Goal: Task Accomplishment & Management: Use online tool/utility

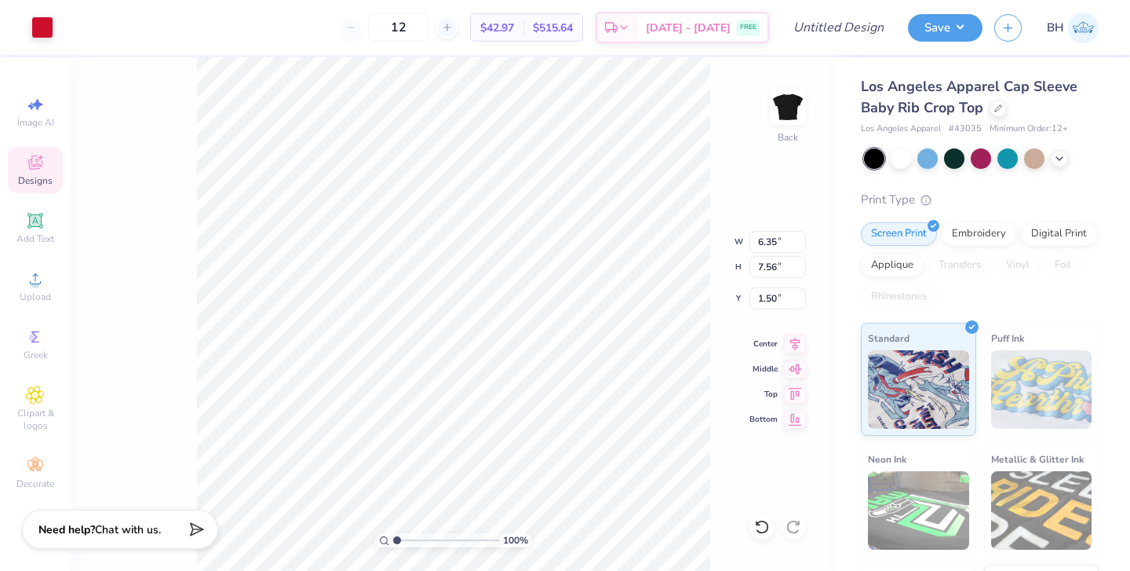
type input "3.28"
type input "0.38"
type input "8.68"
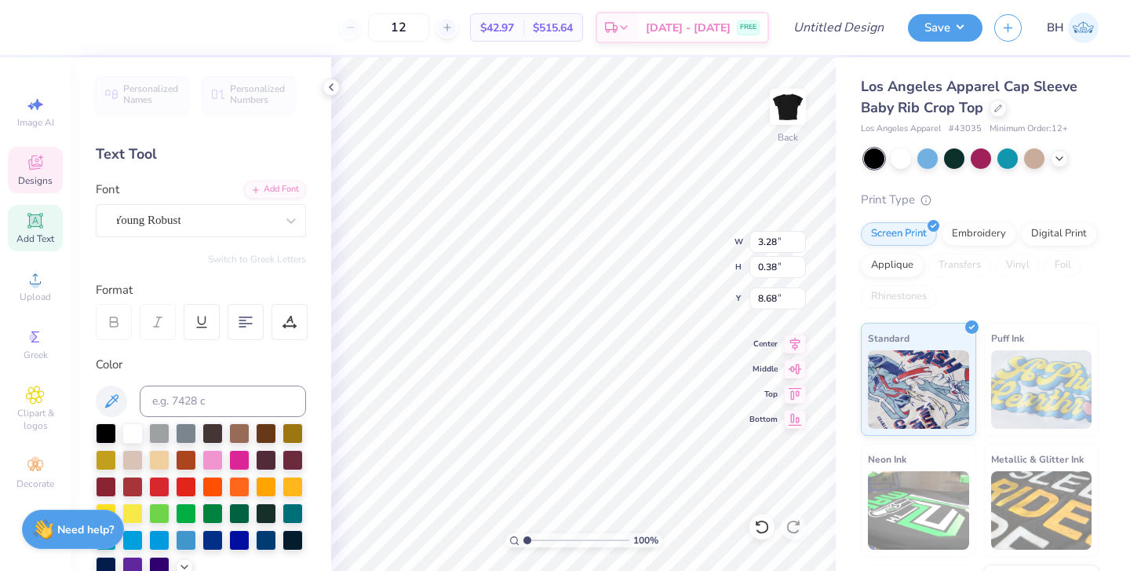
type input "3.74"
type input "2.28"
type input "1.53"
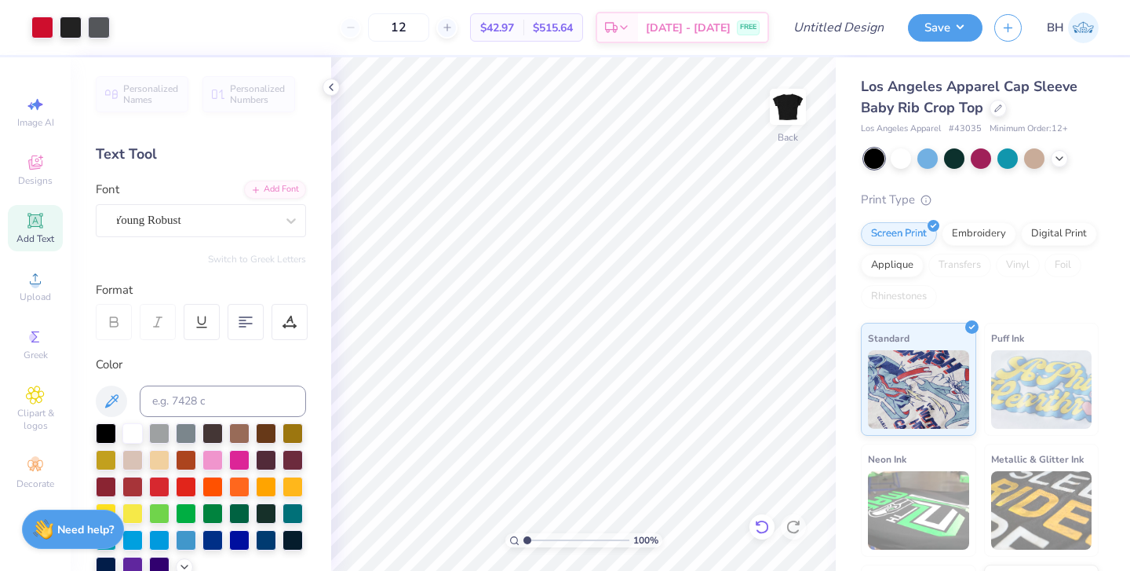
click at [761, 524] on icon at bounding box center [762, 527] width 16 height 16
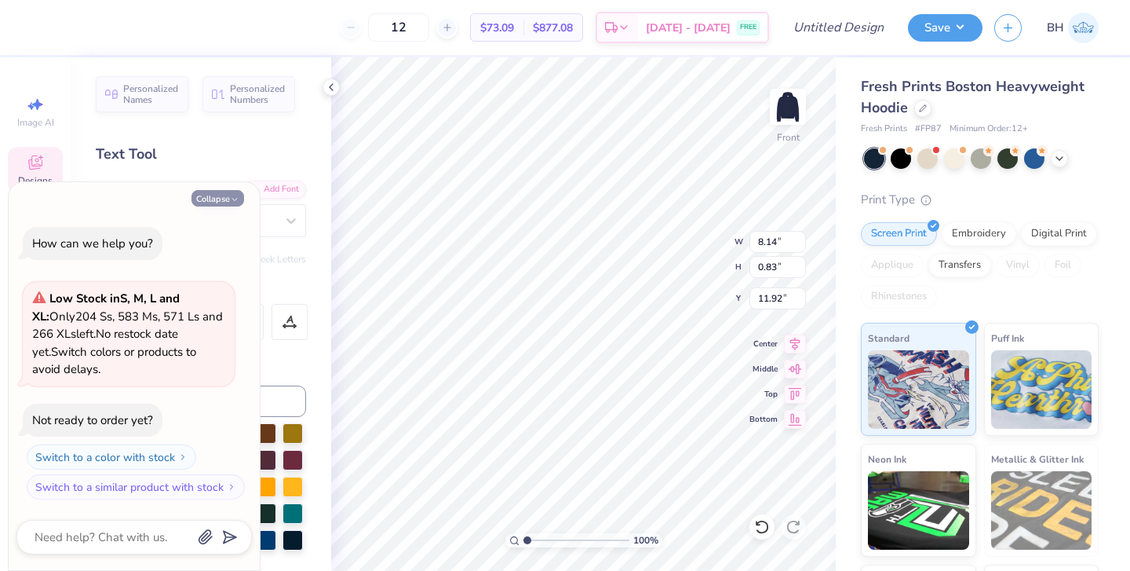
click at [230, 202] on icon "button" at bounding box center [234, 199] width 9 height 9
type textarea "x"
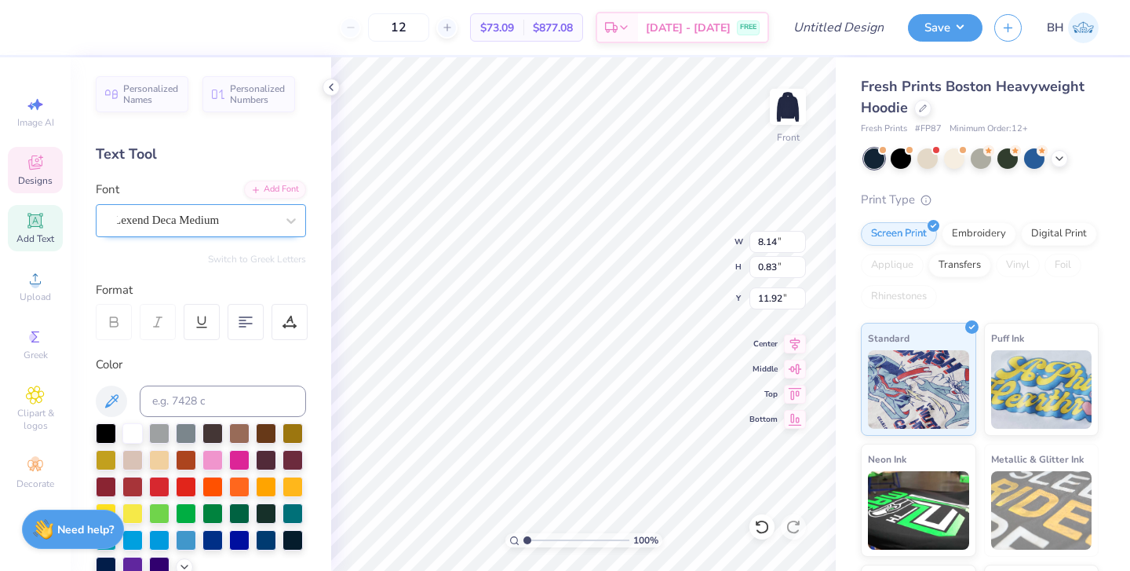
click at [218, 224] on span "Lexend Deca Medium" at bounding box center [166, 220] width 105 height 18
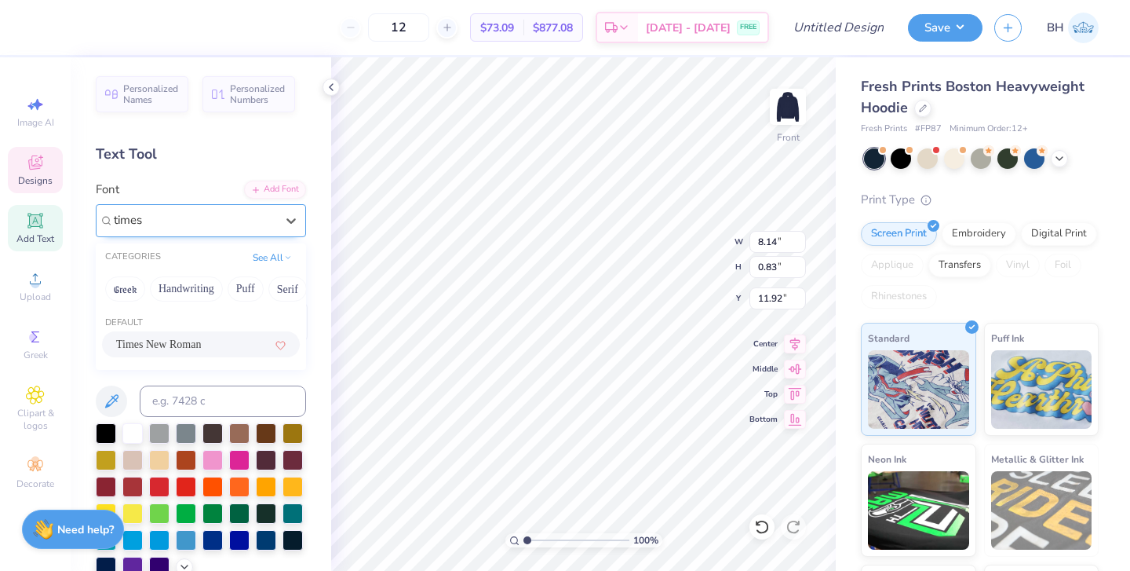
click at [189, 352] on span "Times New Roman" at bounding box center [158, 344] width 85 height 16
type input "times"
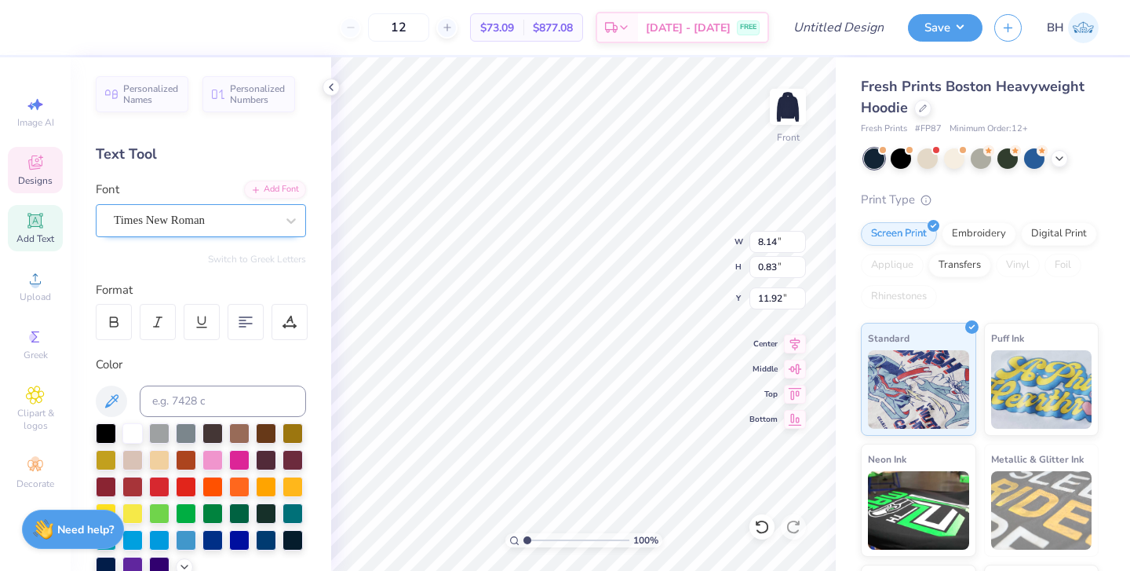
type input "7.58"
type input "0.85"
type input "11.69"
type textarea "p"
type textarea "O"
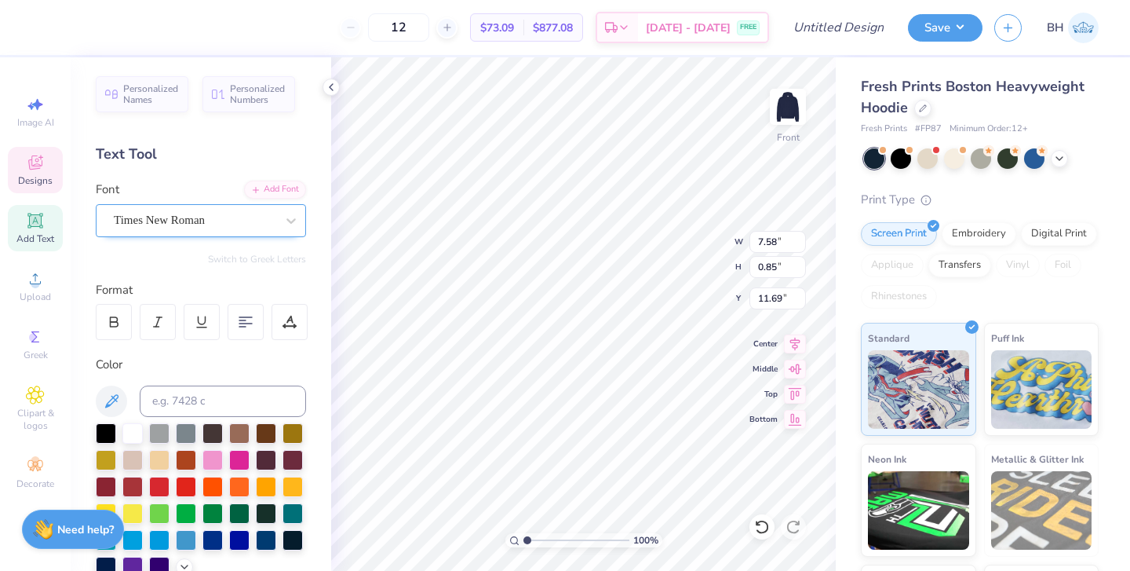
scroll to position [0, 2]
type textarea "Pi Beta Phi"
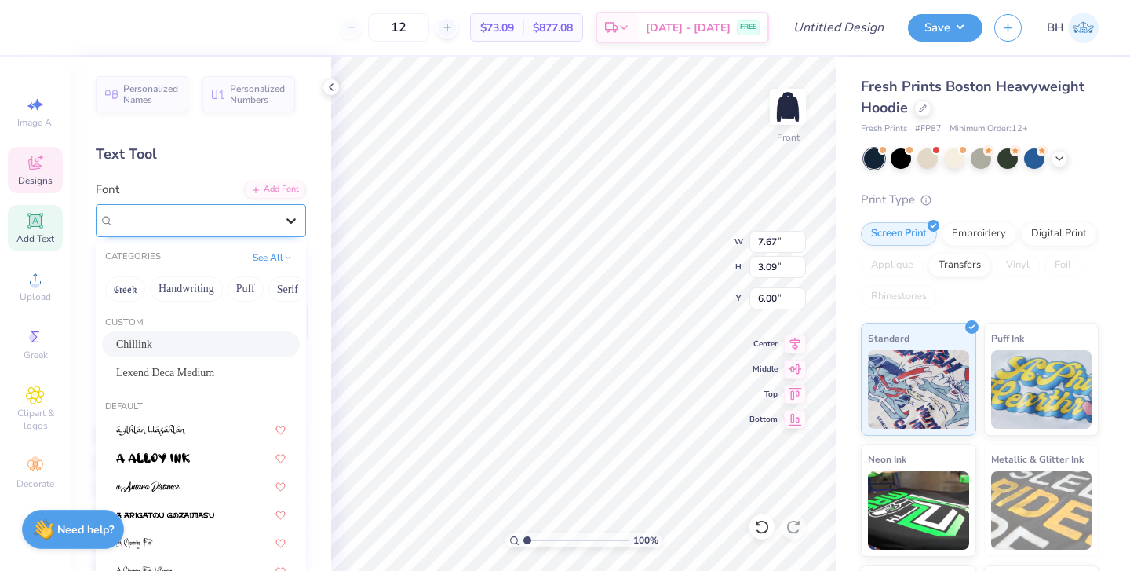
click at [278, 221] on div at bounding box center [291, 220] width 28 height 28
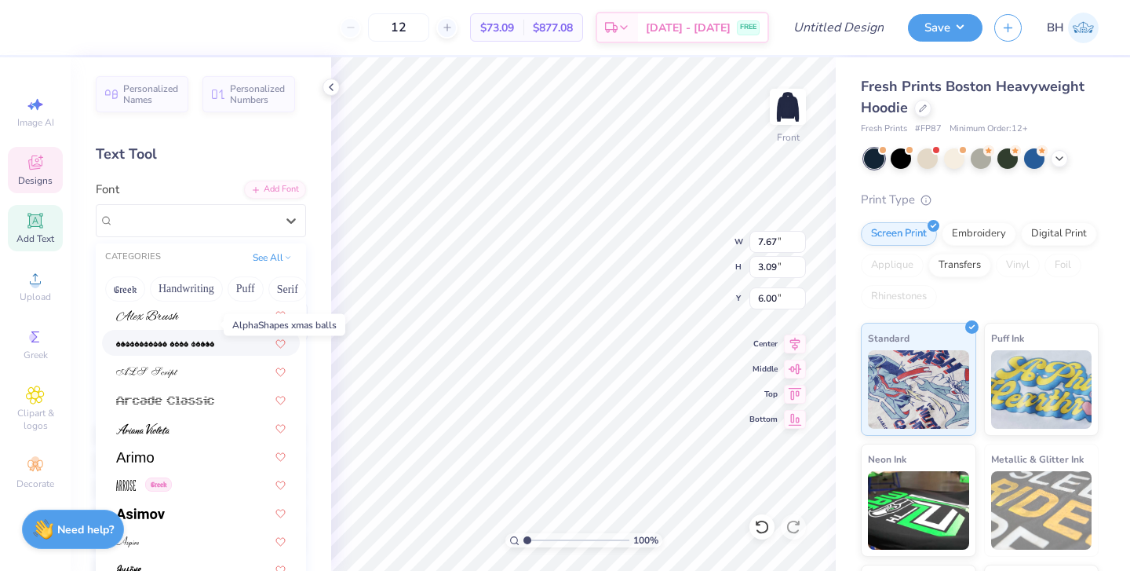
scroll to position [467, 0]
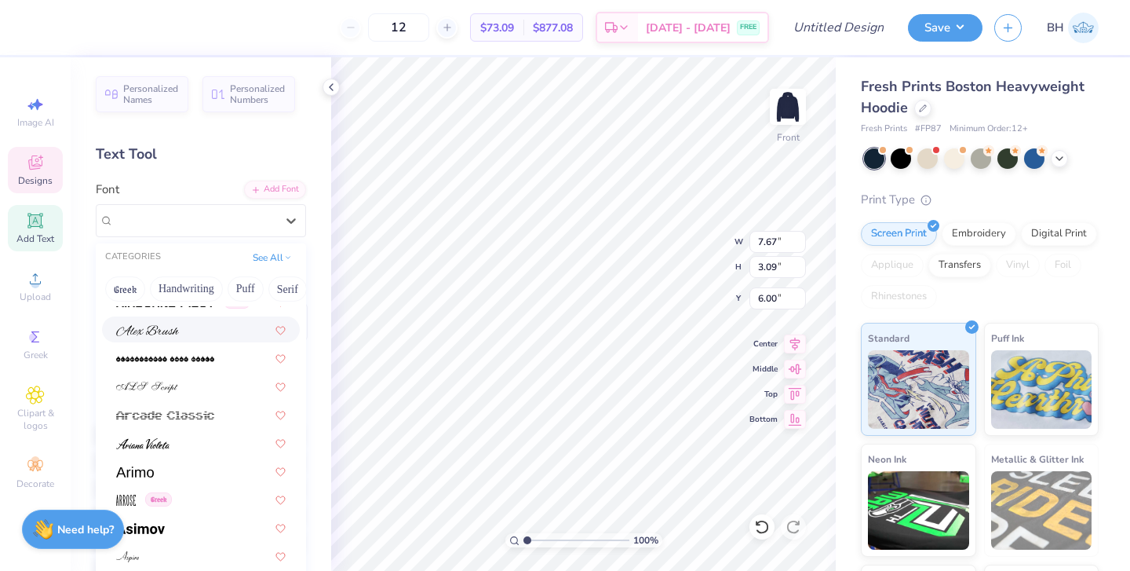
click at [156, 334] on img at bounding box center [147, 330] width 63 height 11
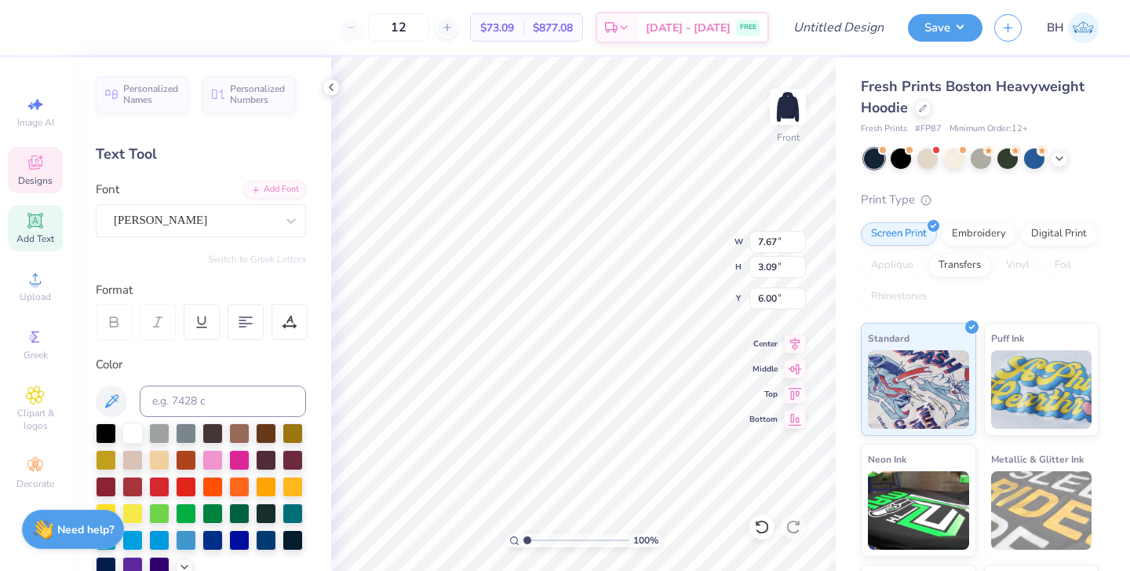
type input "5.93"
type input "2.17"
type input "6.46"
type input "7.04"
type input "3.23"
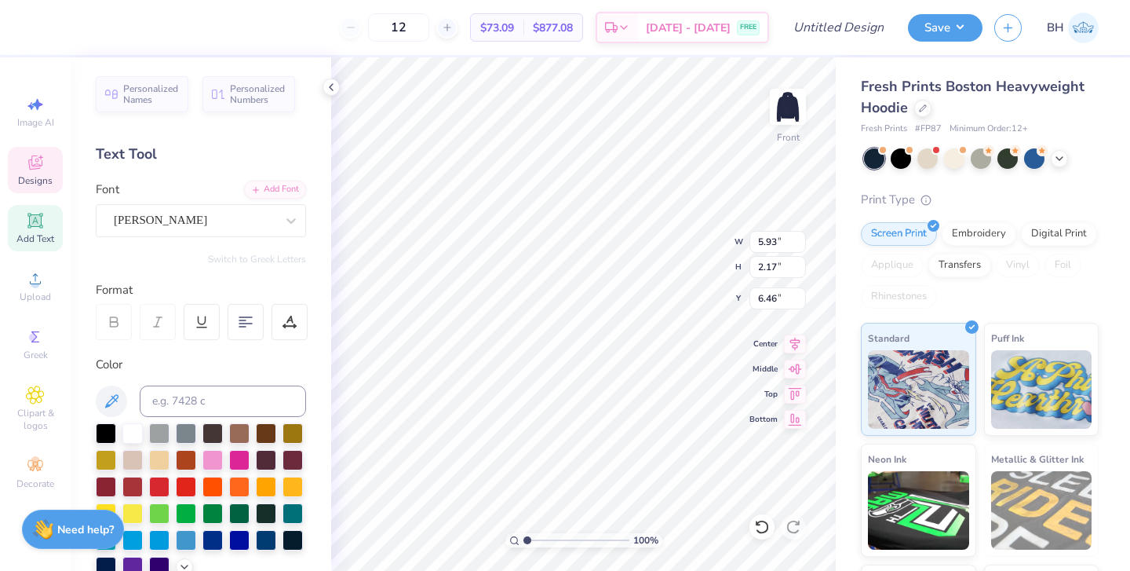
type input "8.26"
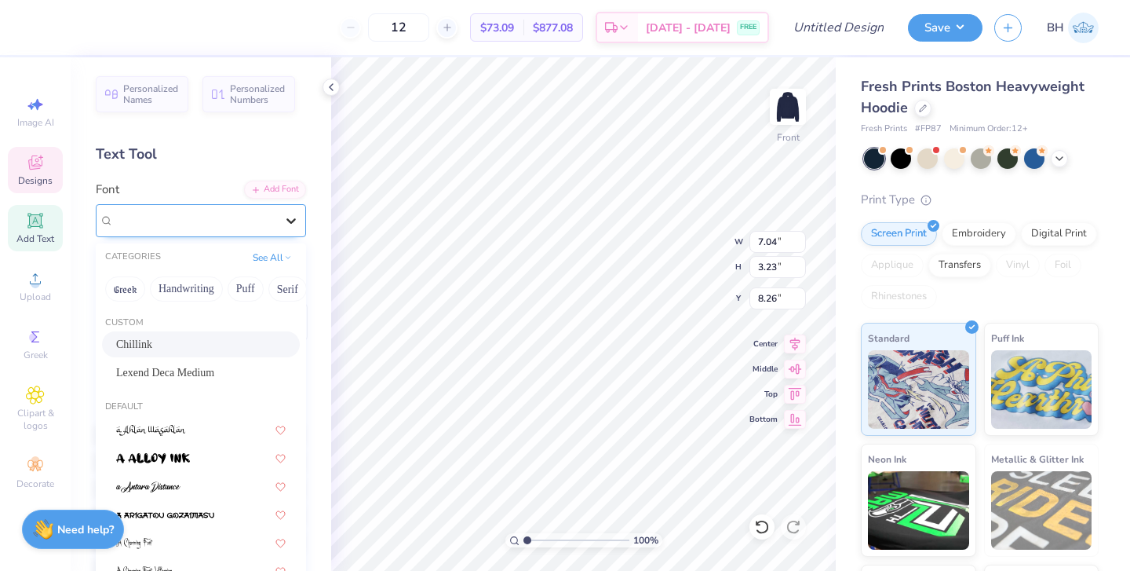
click at [286, 213] on icon at bounding box center [291, 221] width 16 height 16
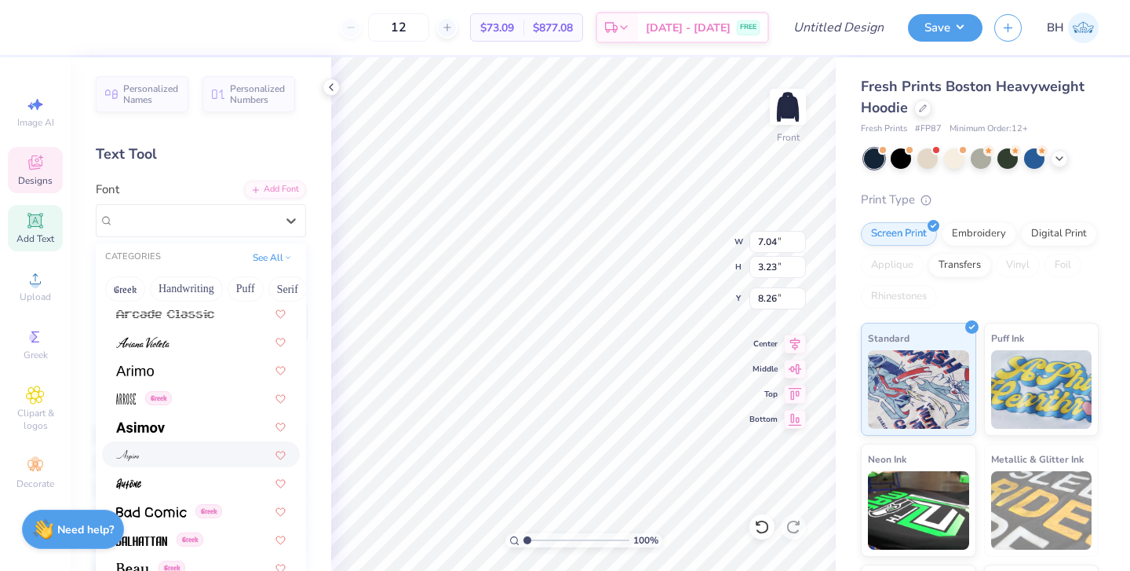
scroll to position [556, 0]
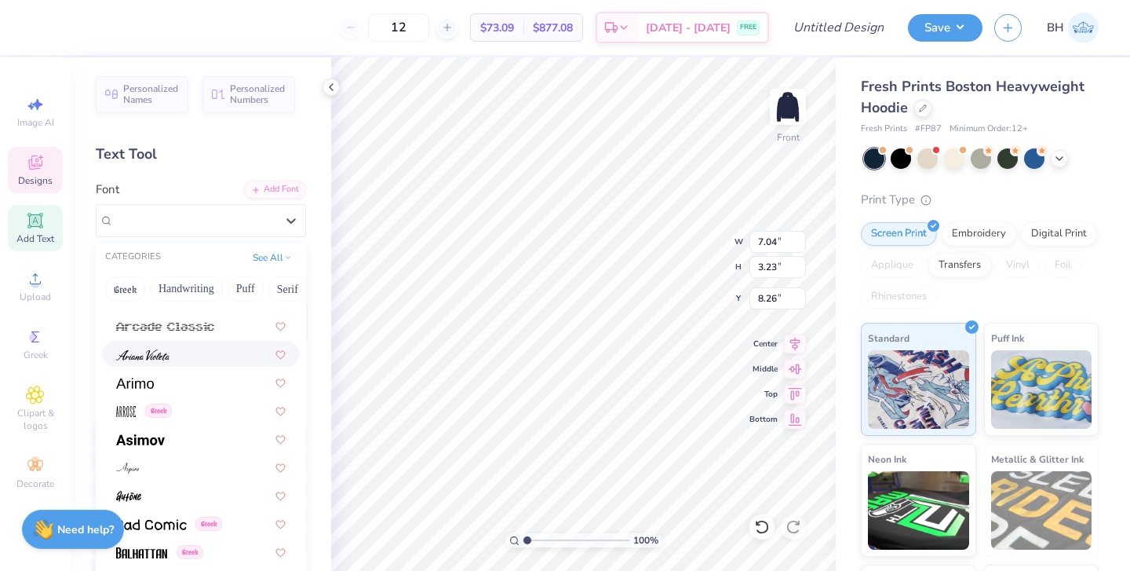
click at [213, 361] on div at bounding box center [201, 353] width 170 height 16
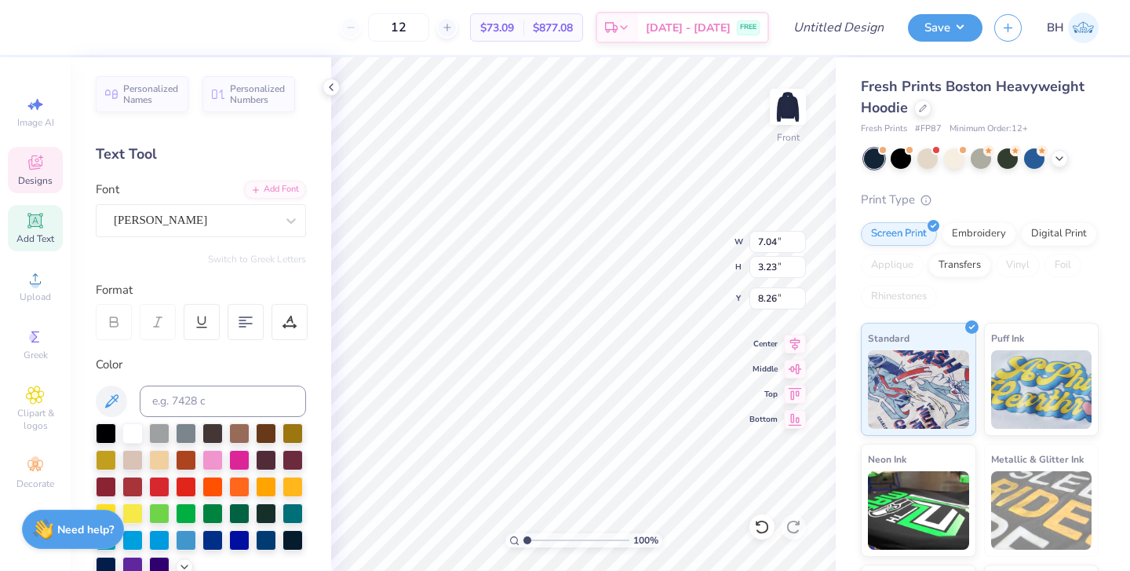
type input "4.00"
type input "2.18"
type input "8.78"
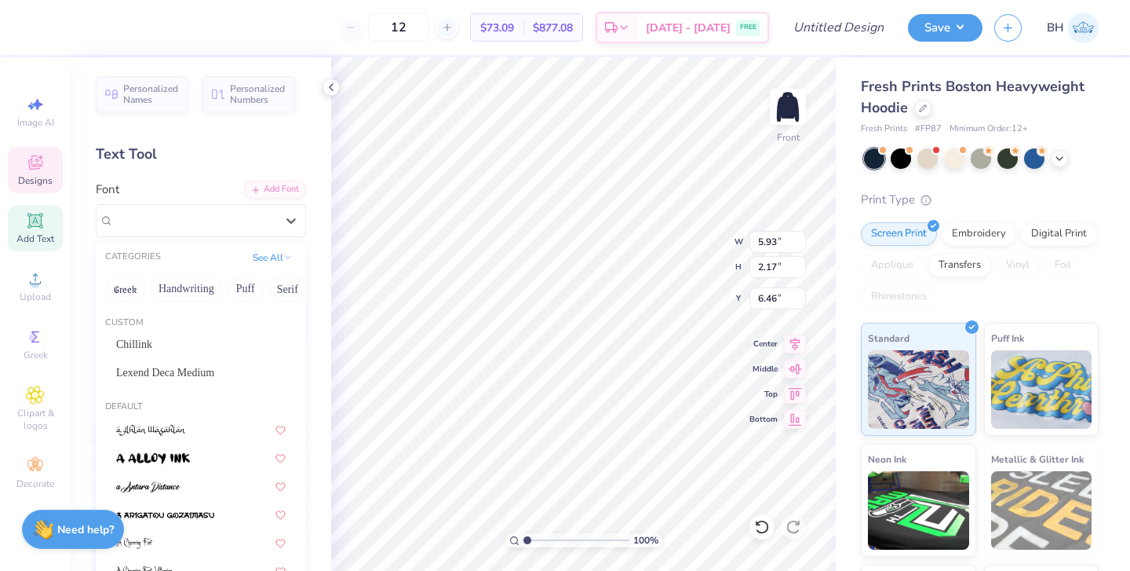
click at [257, 217] on div "Alex Brush" at bounding box center [194, 220] width 165 height 24
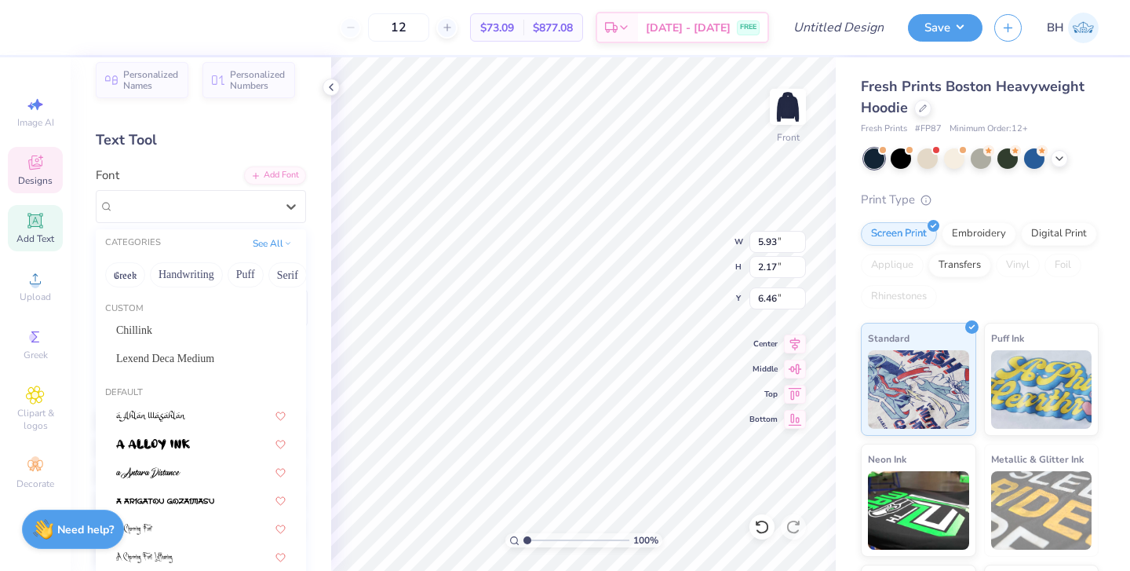
scroll to position [13, 0]
click at [162, 471] on img at bounding box center [148, 474] width 64 height 11
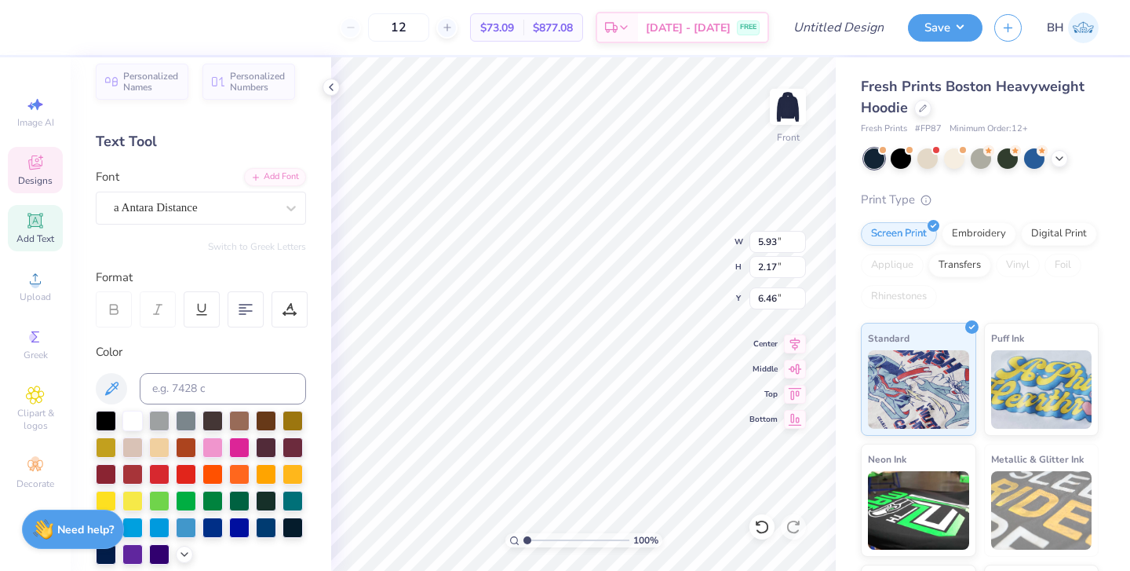
type input "4.64"
type input "2.98"
type input "6.06"
type input "4.00"
type input "2.18"
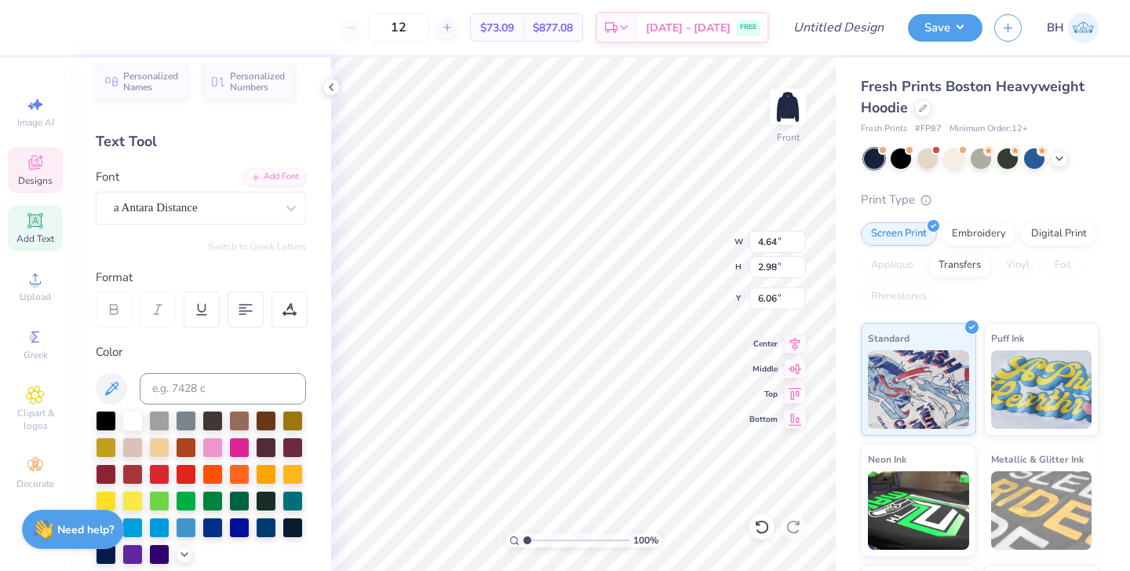
type input "8.78"
type input "4.64"
type input "2.98"
type input "6.06"
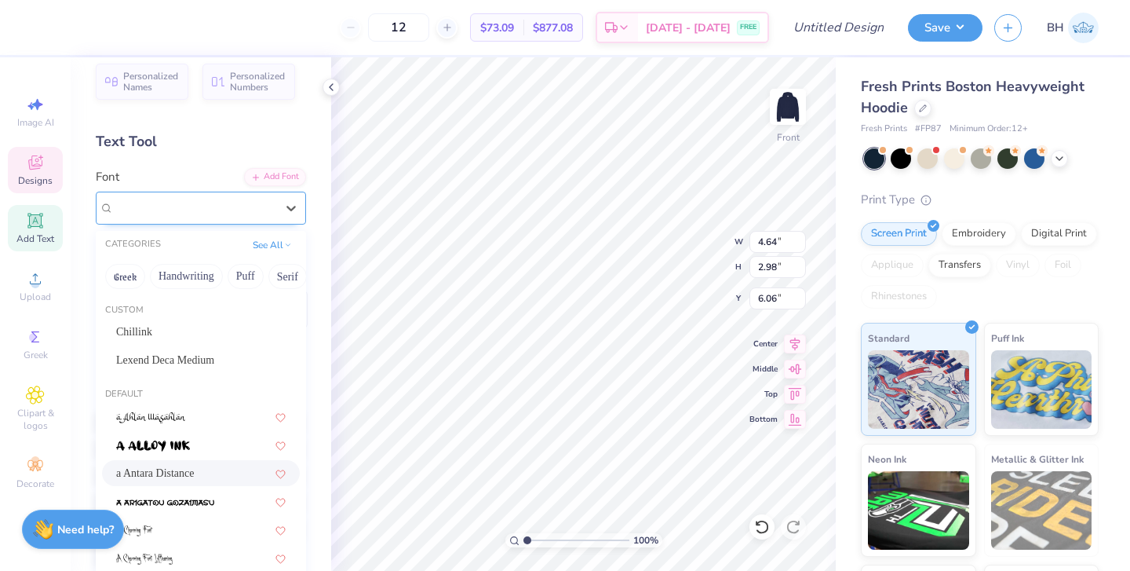
click at [248, 211] on div "a Antara Distance" at bounding box center [194, 207] width 165 height 24
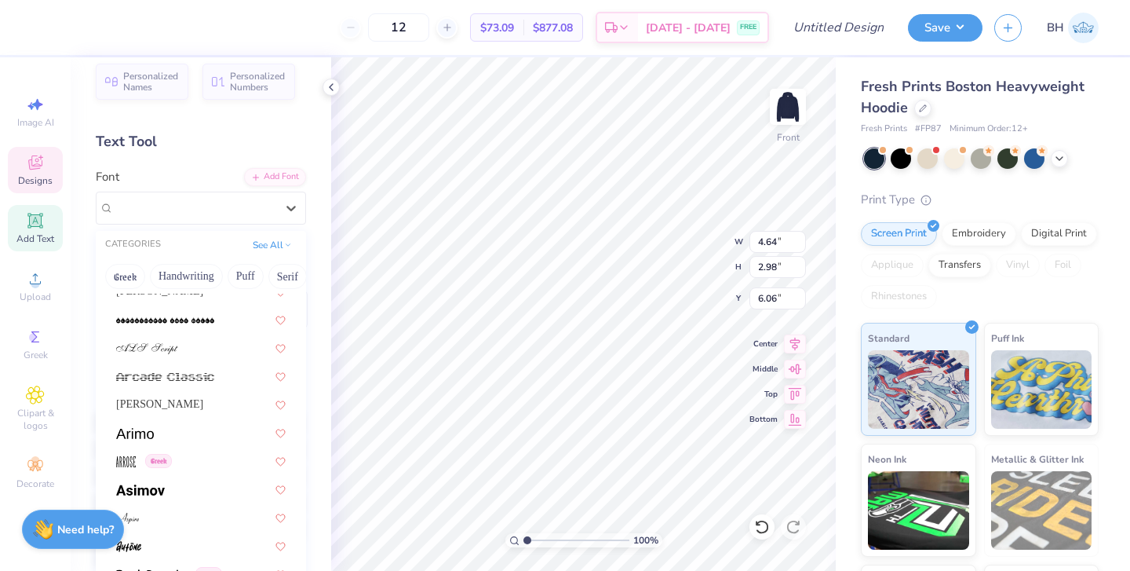
scroll to position [531, 0]
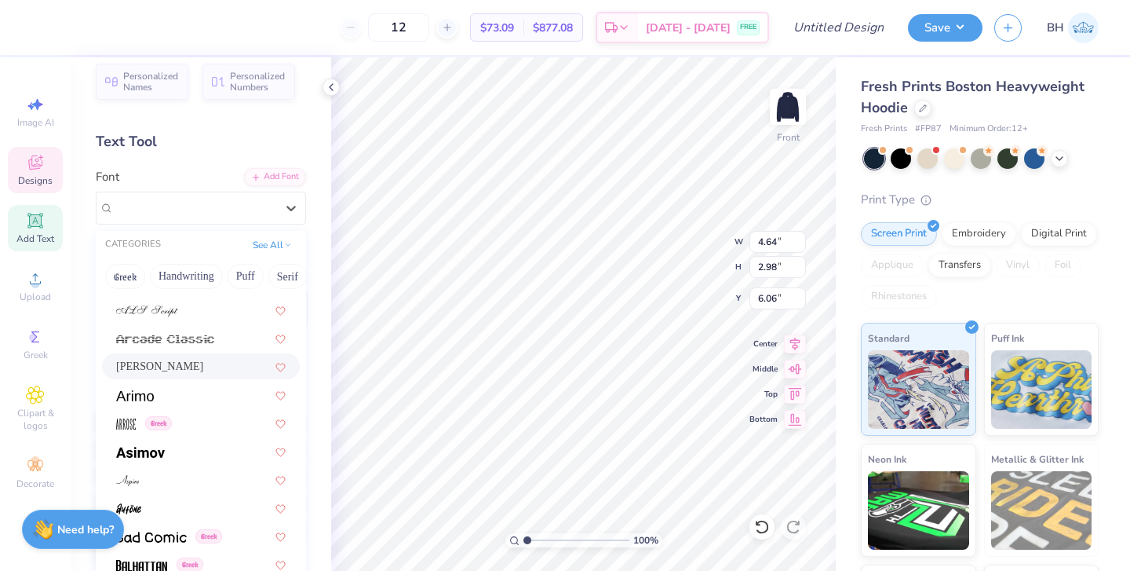
click at [189, 366] on div "Ariana Violeta" at bounding box center [201, 366] width 170 height 16
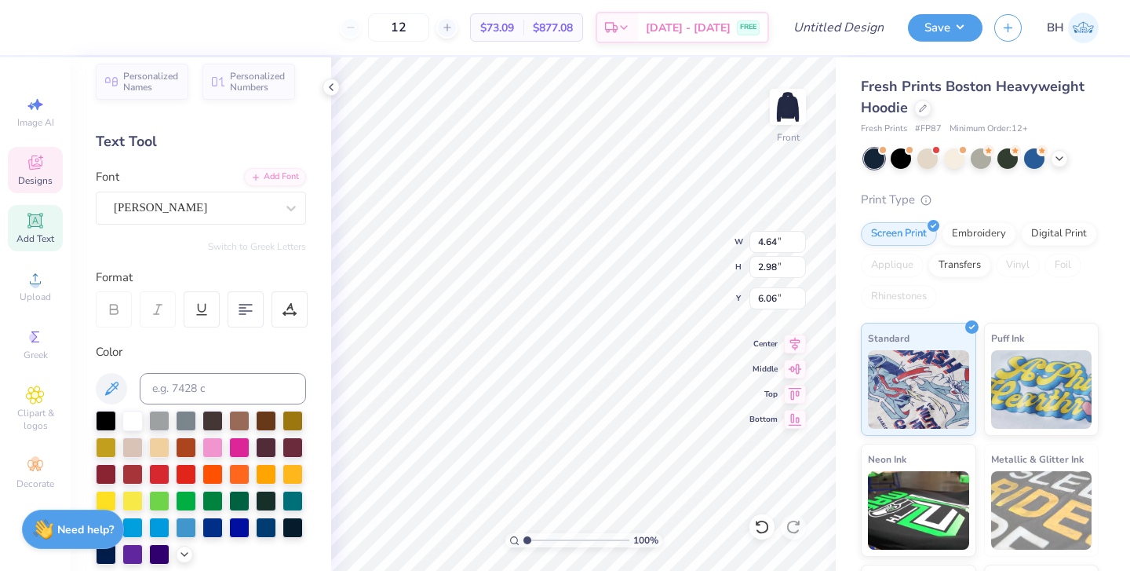
type input "4.51"
type input "2.42"
type input "6.34"
type input "9.06"
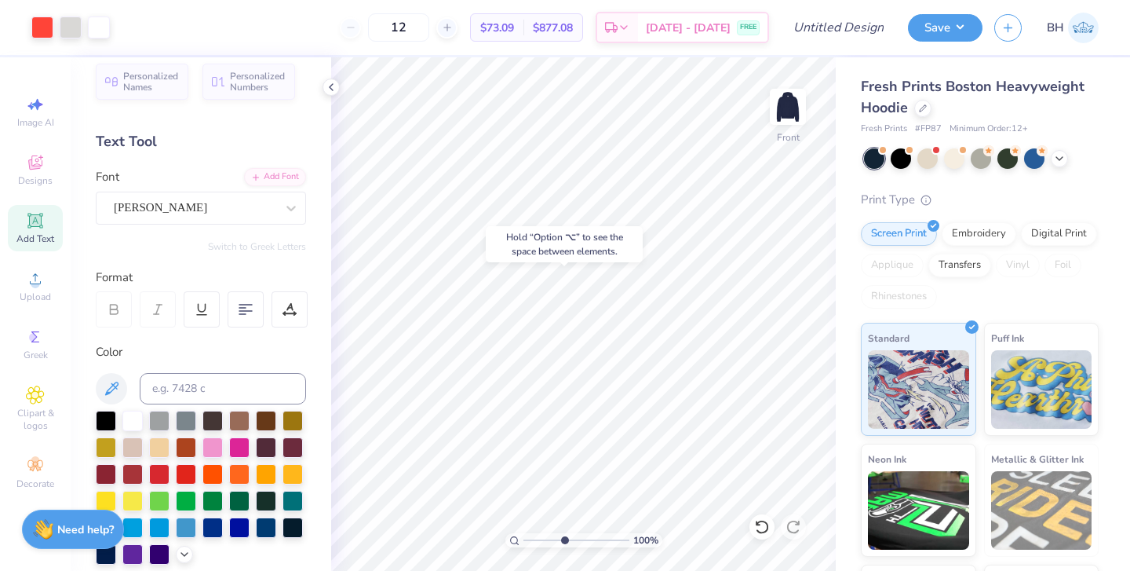
type input "4.46"
click at [564, 539] on input "range" at bounding box center [577, 540] width 106 height 14
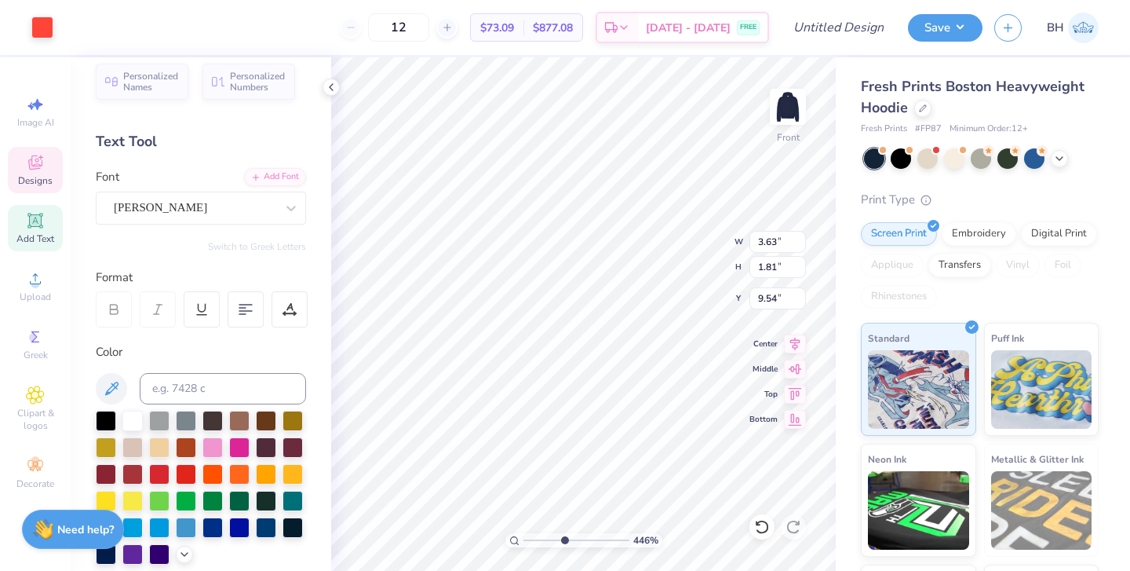
type input "3.31"
type input "1.65"
type input "9.59"
type input "4.00"
type input "2.18"
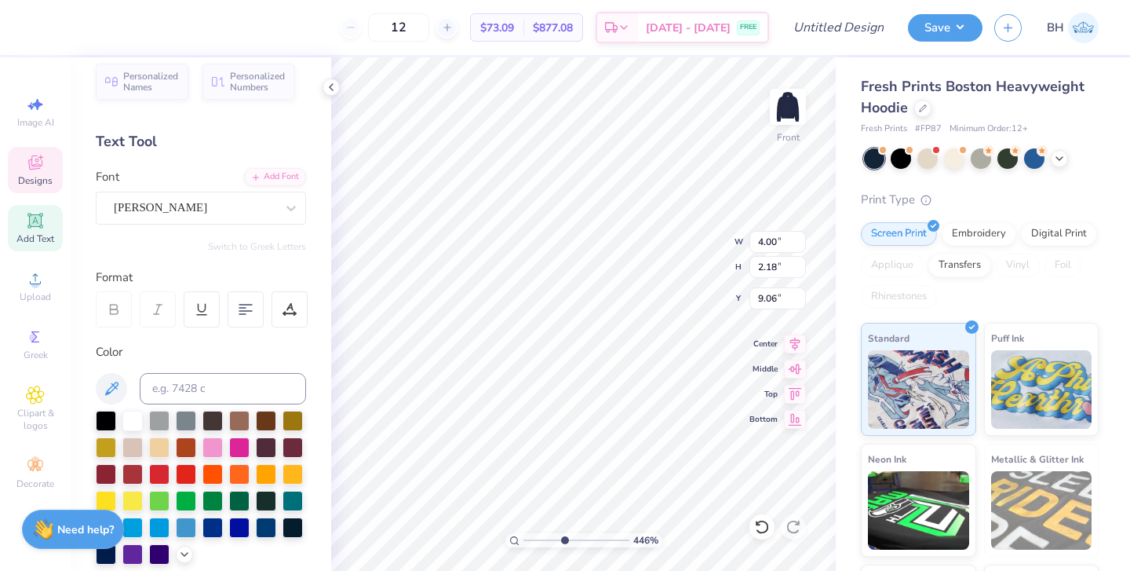
type input "8.90"
type input "5.18"
type input "0.87"
type input "11.67"
drag, startPoint x: 566, startPoint y: 534, endPoint x: 509, endPoint y: 538, distance: 56.6
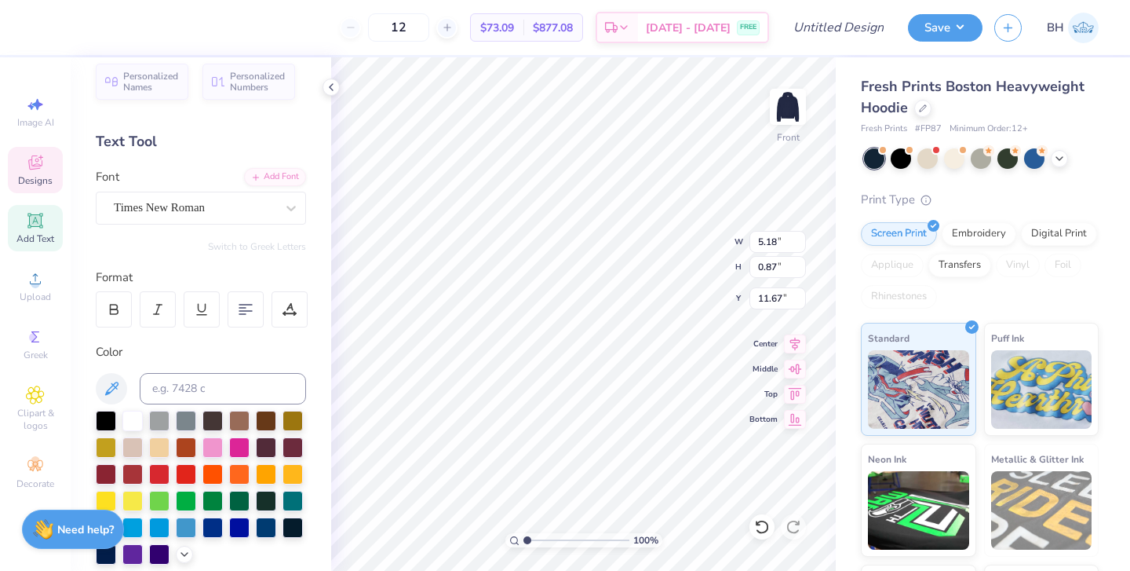
click at [509, 539] on div "100 %" at bounding box center [583, 540] width 157 height 14
click at [575, 540] on input "range" at bounding box center [577, 540] width 106 height 14
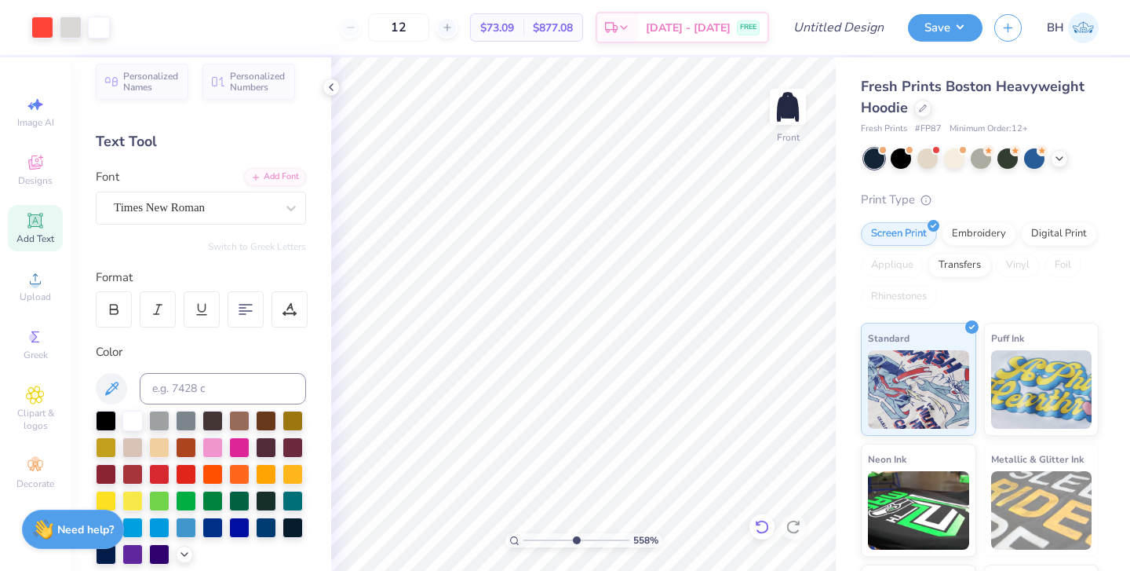
click at [767, 524] on icon at bounding box center [761, 527] width 13 height 14
click at [766, 525] on icon at bounding box center [762, 527] width 16 height 16
click at [759, 527] on icon at bounding box center [762, 527] width 16 height 16
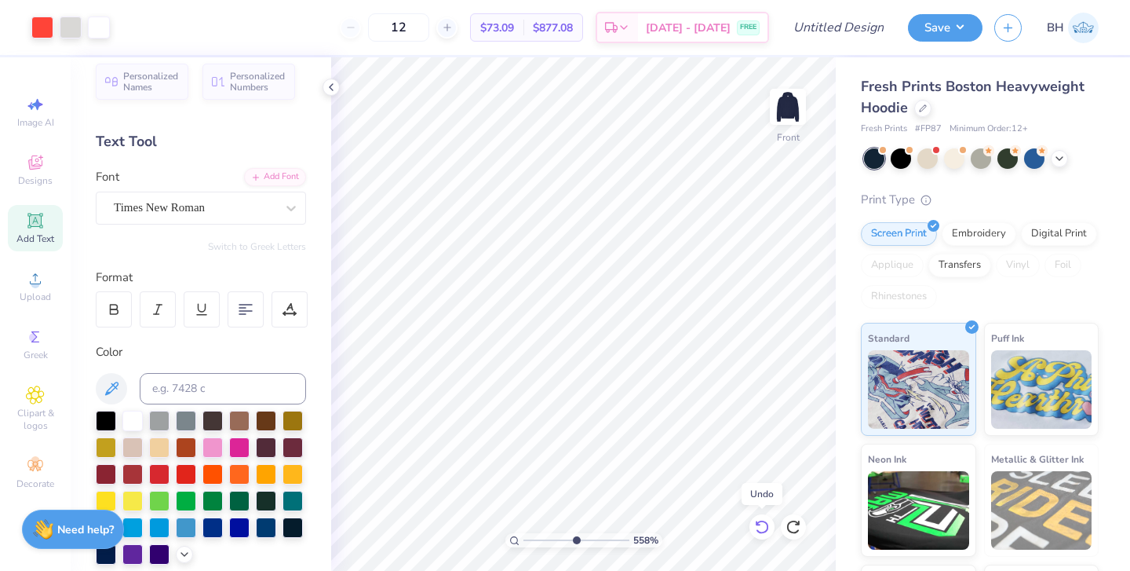
click at [759, 527] on icon at bounding box center [762, 527] width 16 height 16
drag, startPoint x: 577, startPoint y: 540, endPoint x: 524, endPoint y: 540, distance: 53.4
type input "1"
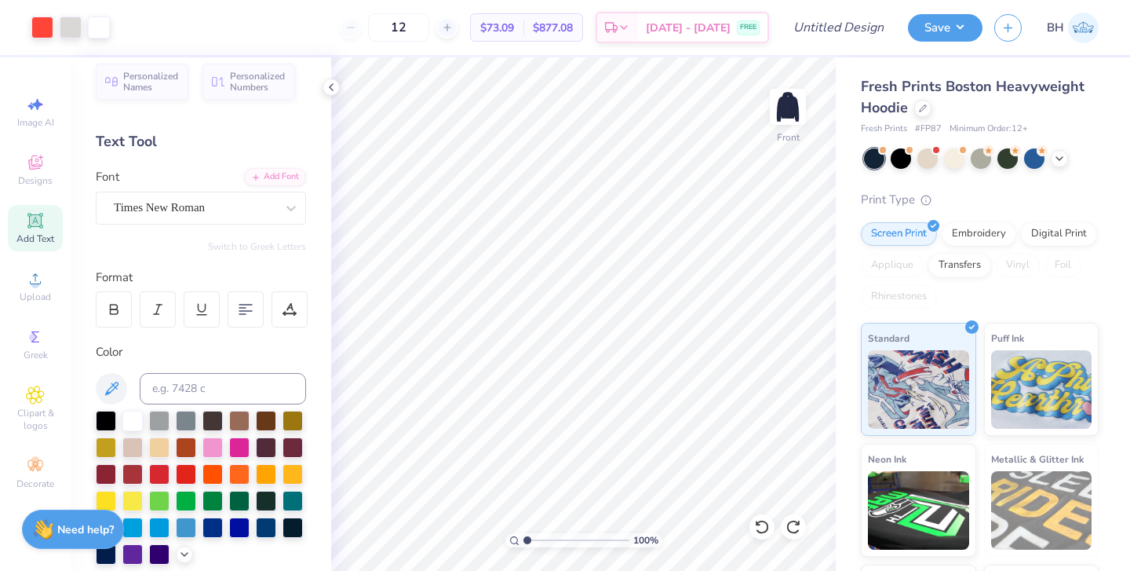
click at [524, 540] on input "range" at bounding box center [577, 540] width 106 height 14
type input "12.50"
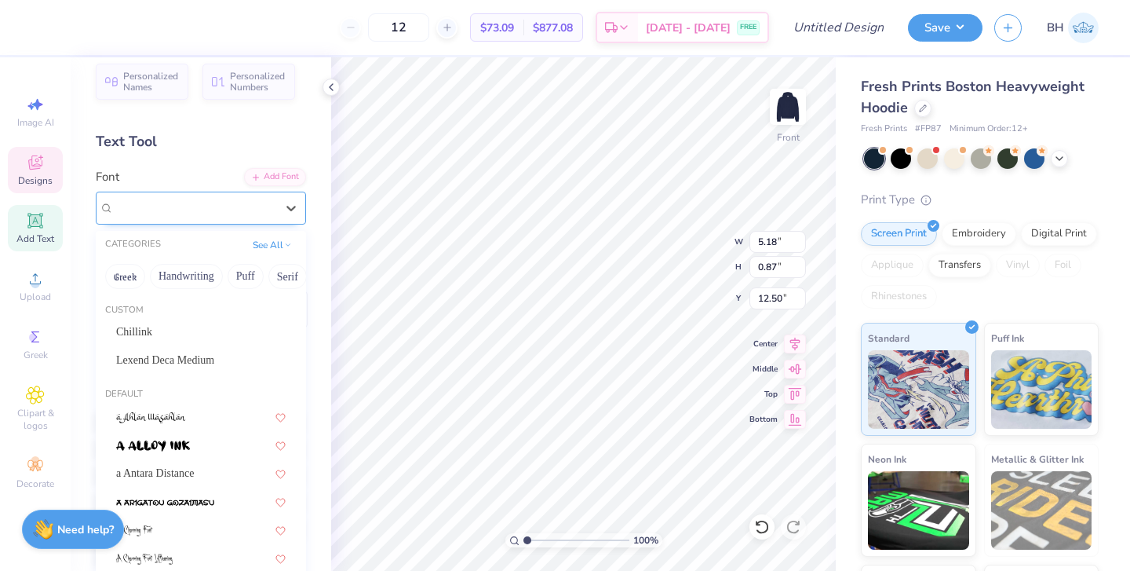
click at [264, 212] on div "Times New Roman" at bounding box center [194, 207] width 165 height 24
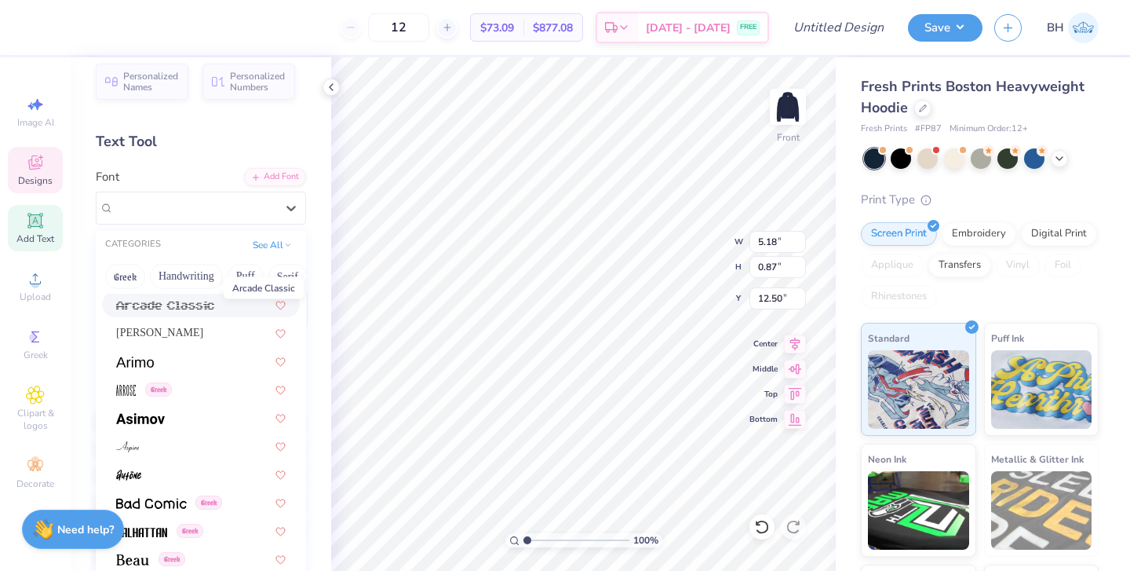
scroll to position [582, 0]
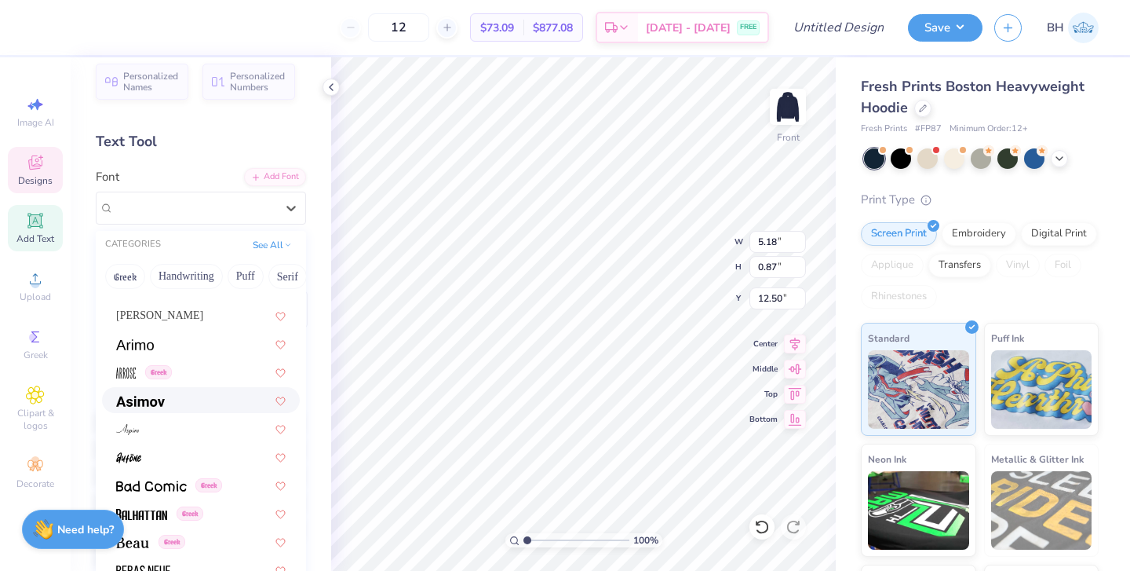
click at [166, 400] on div at bounding box center [201, 400] width 170 height 16
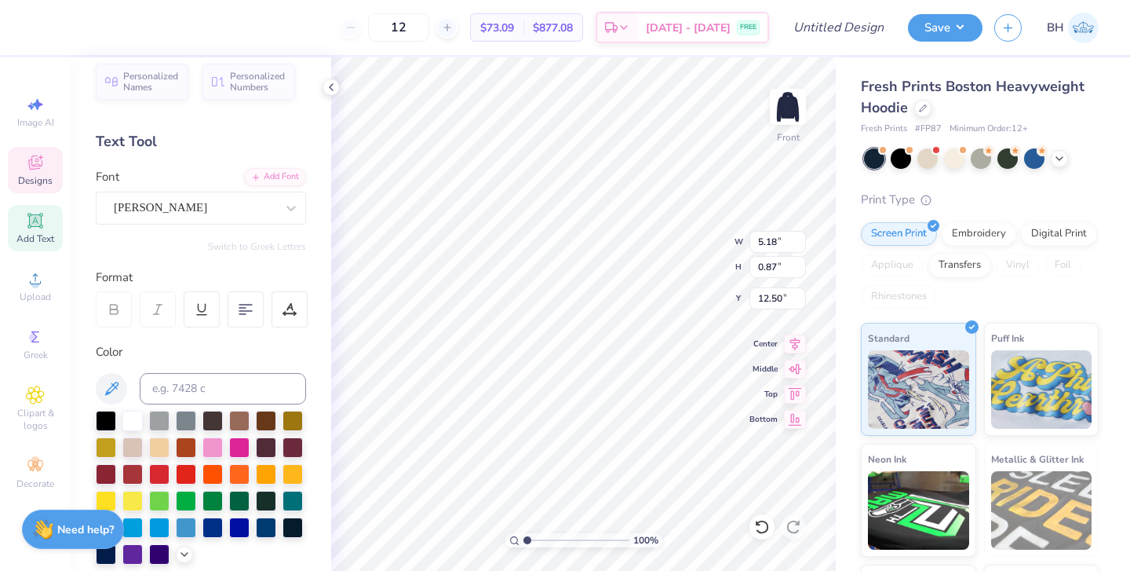
type input "5.56"
type input "0.88"
type input "12.70"
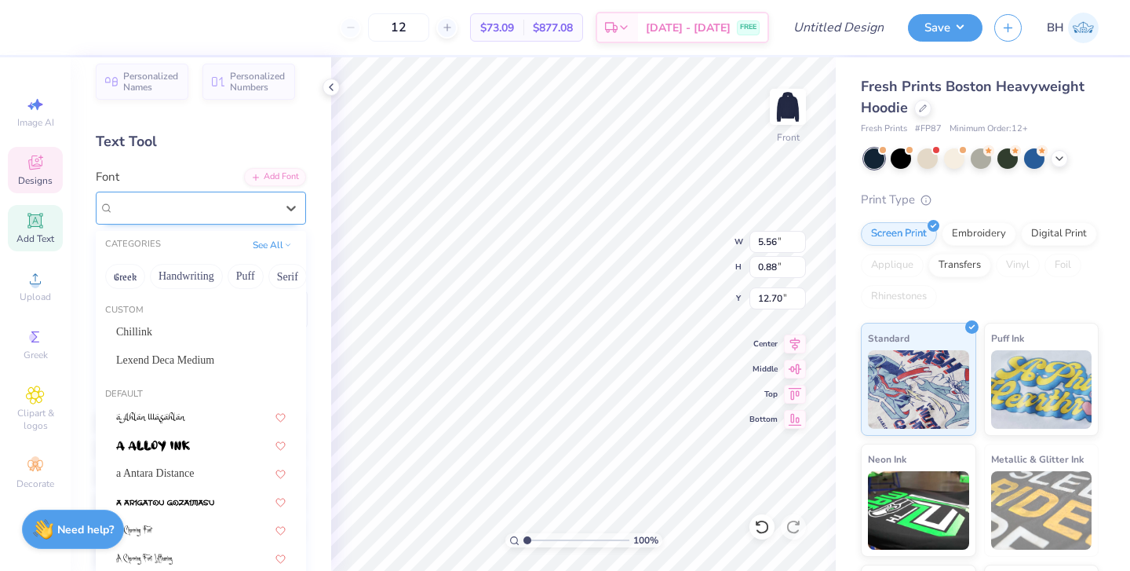
click at [259, 213] on div "Asimov" at bounding box center [194, 207] width 165 height 24
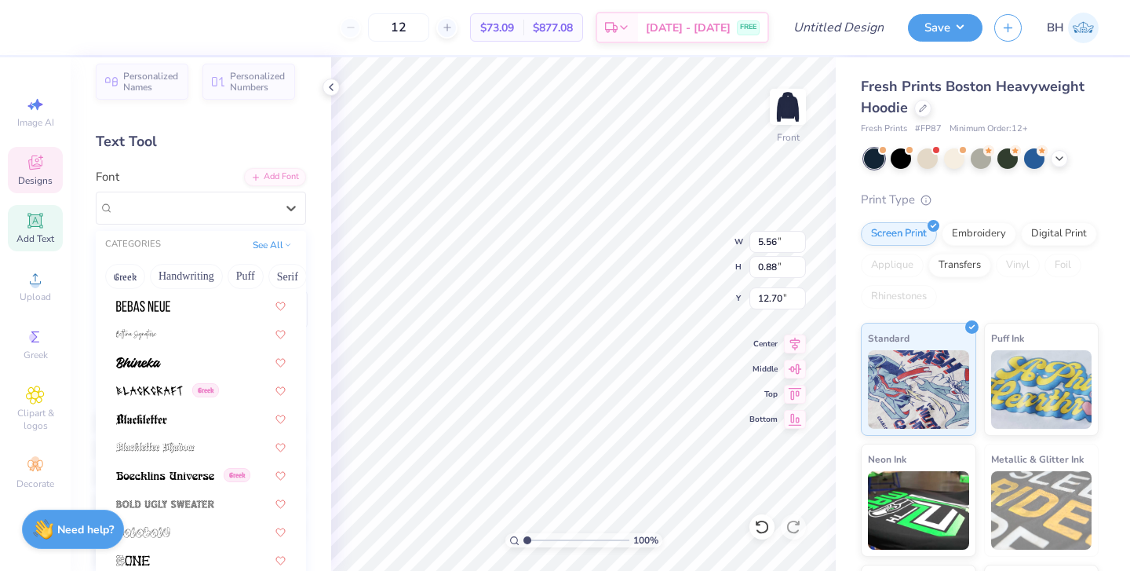
scroll to position [848, 0]
click at [191, 349] on div at bounding box center [201, 359] width 198 height 26
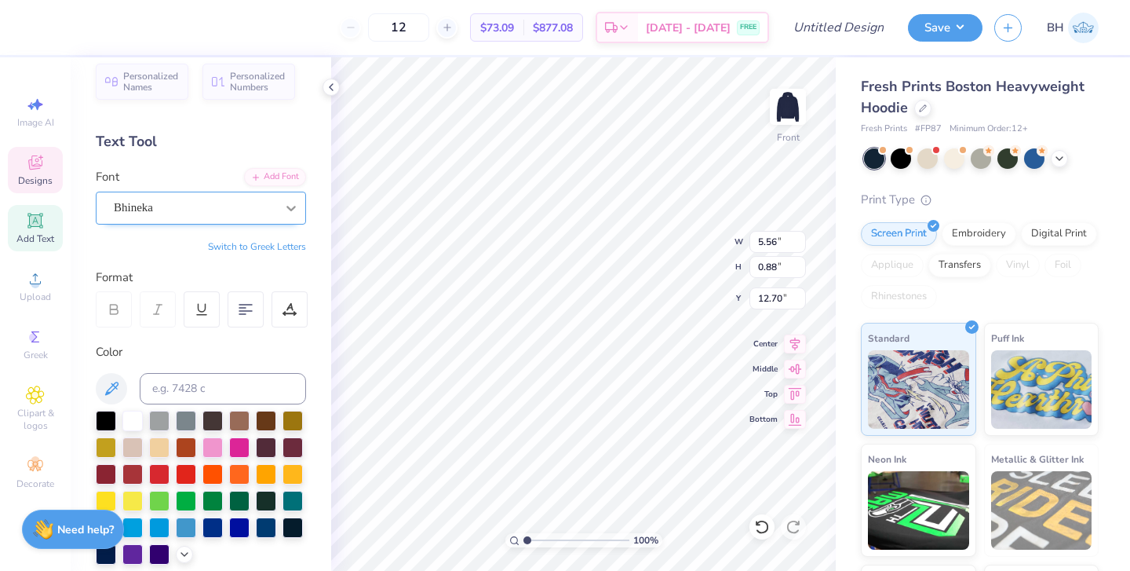
type input "4.45"
type input "0.80"
type input "12.80"
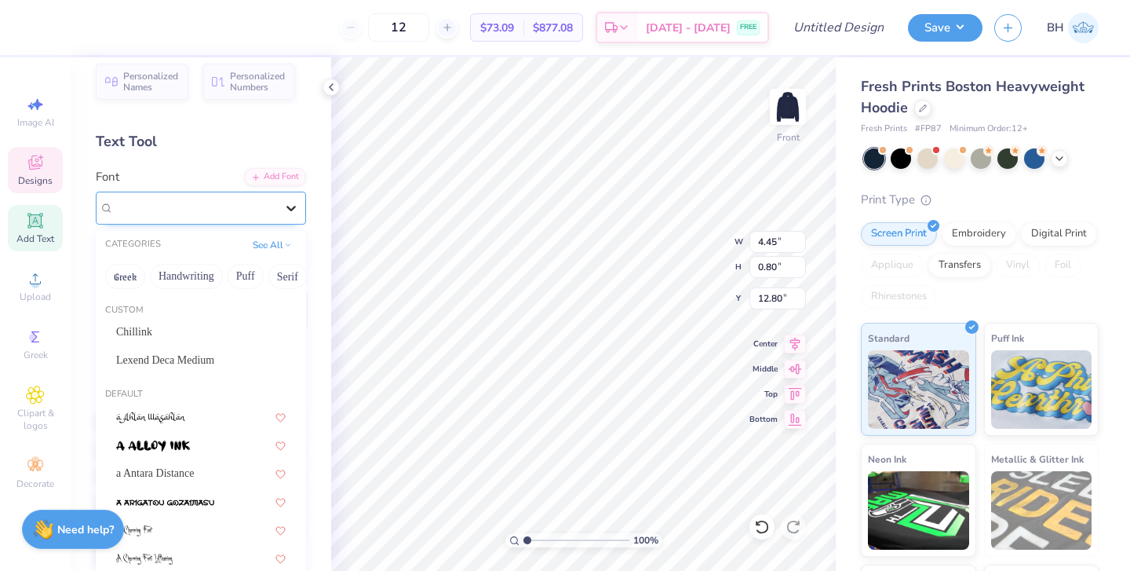
click at [292, 212] on icon at bounding box center [291, 208] width 16 height 16
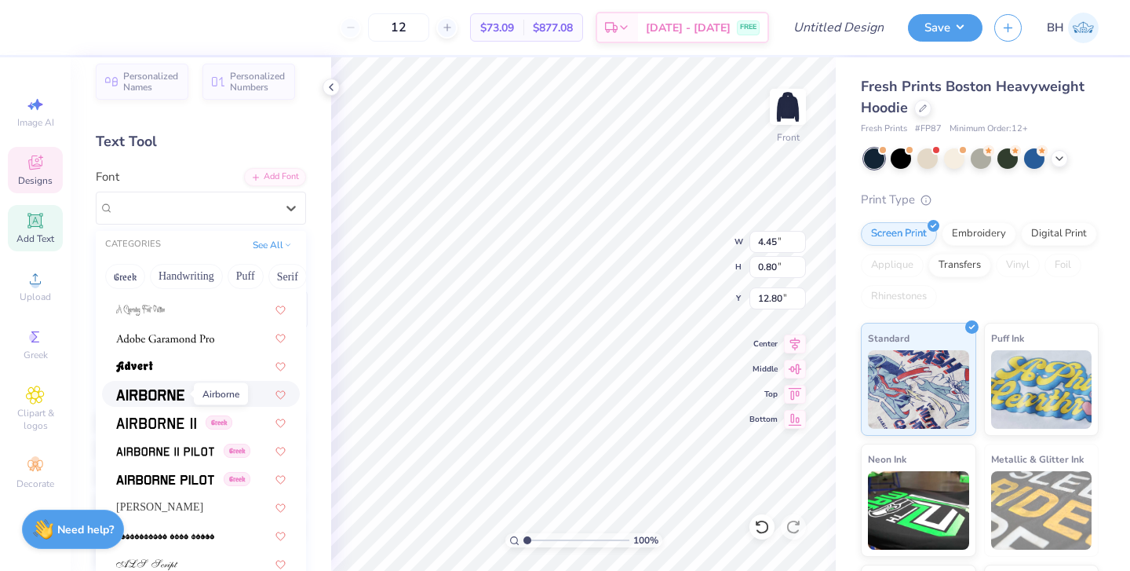
scroll to position [302, 0]
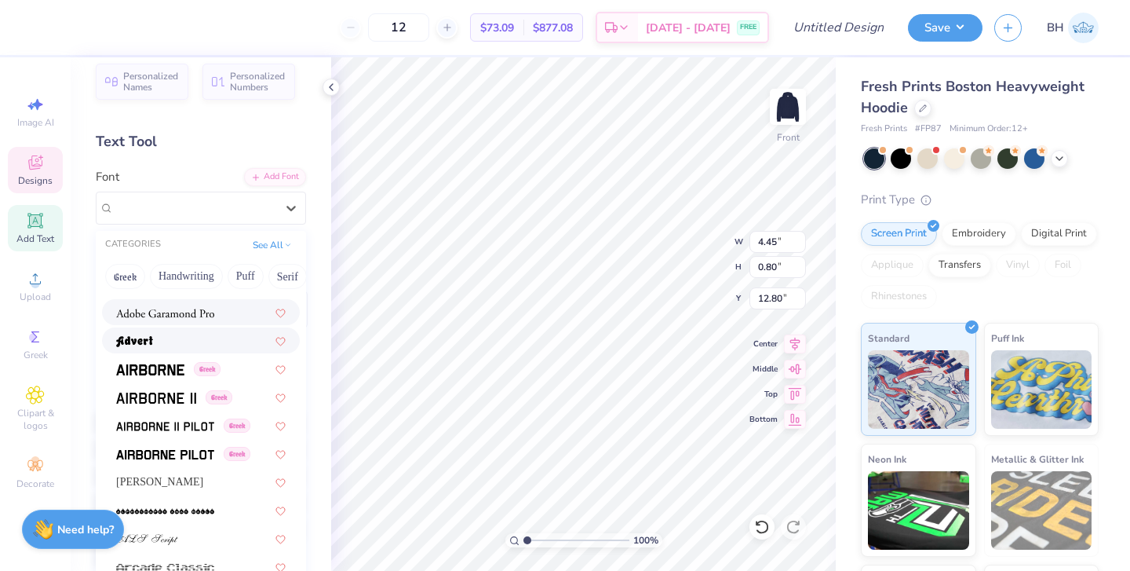
click at [188, 324] on div at bounding box center [201, 312] width 198 height 26
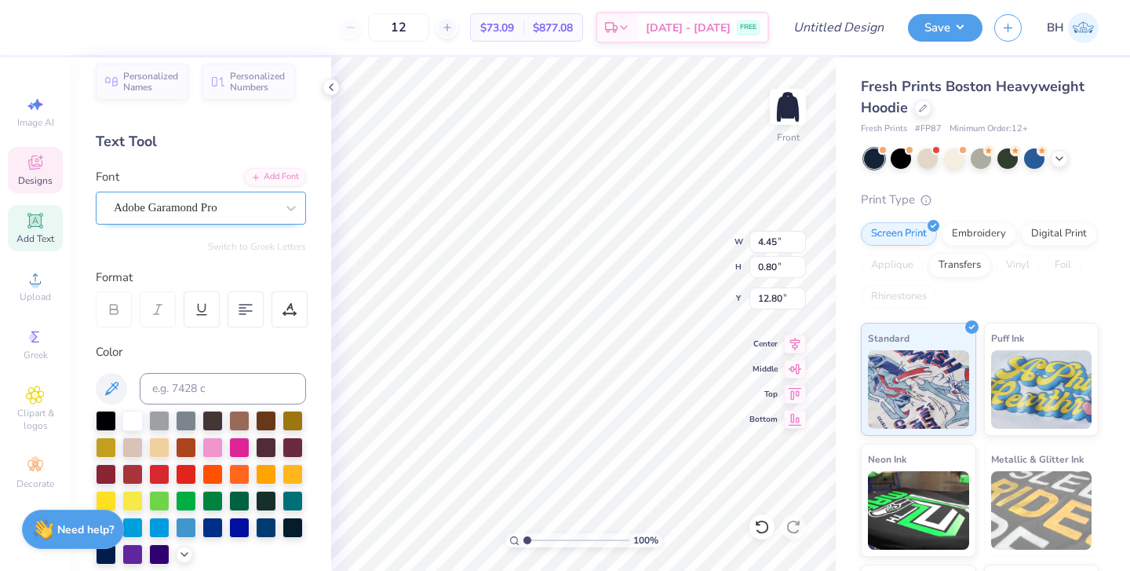
click at [272, 215] on div "Adobe Garamond Pro" at bounding box center [194, 207] width 165 height 24
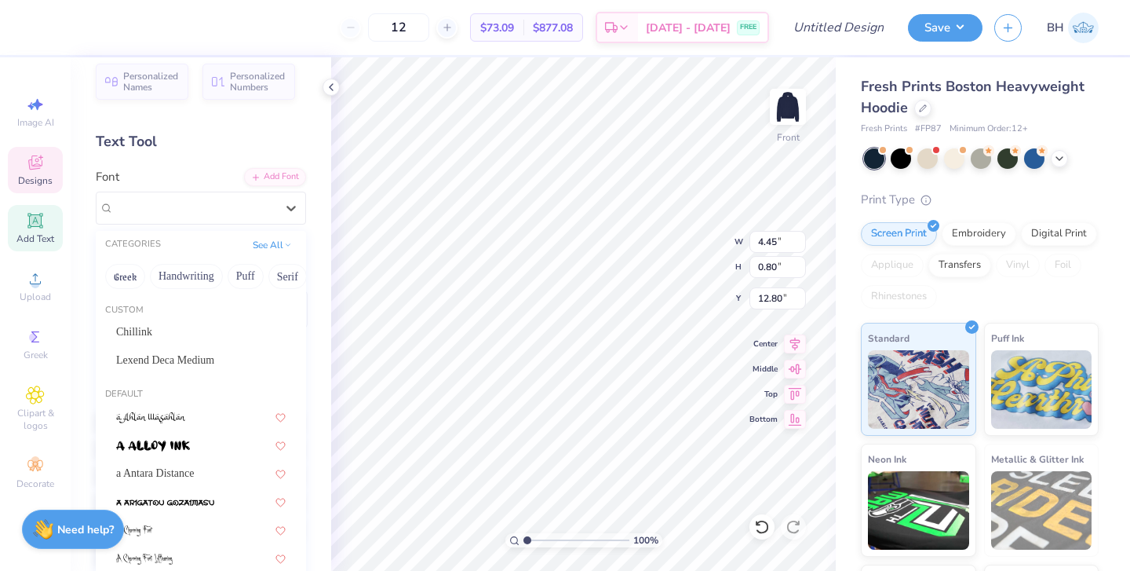
type input "4.91"
type input "0.84"
type input "12.73"
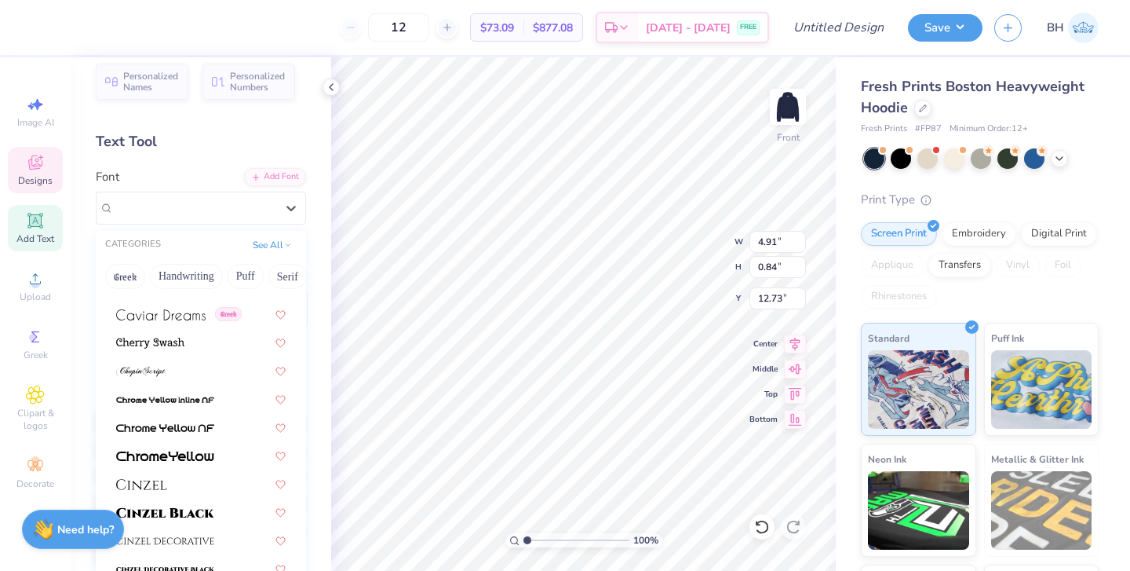
scroll to position [1810, 0]
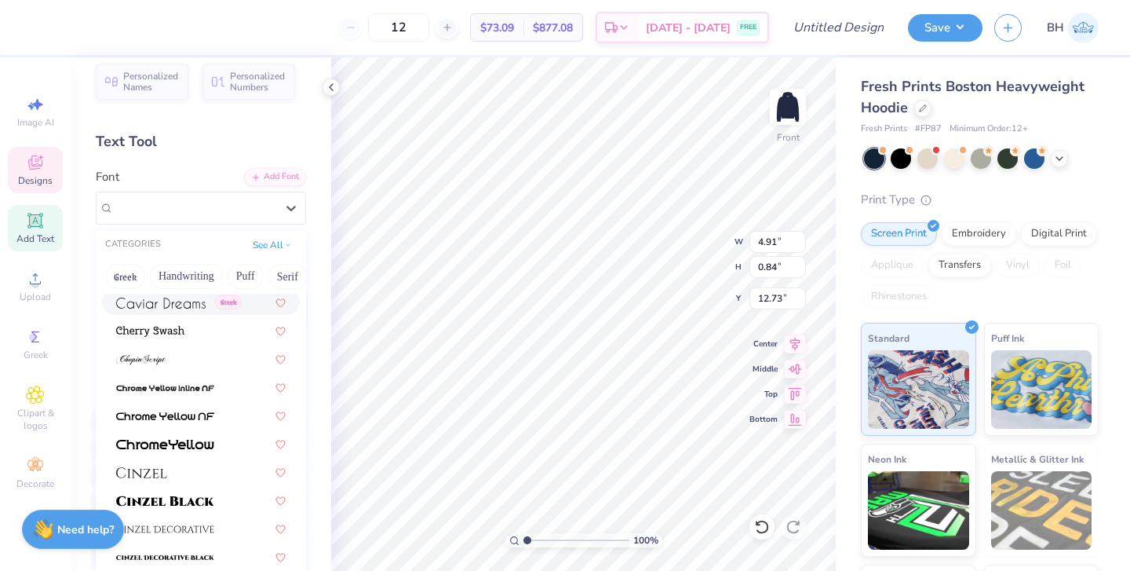
click at [195, 303] on img at bounding box center [160, 302] width 89 height 11
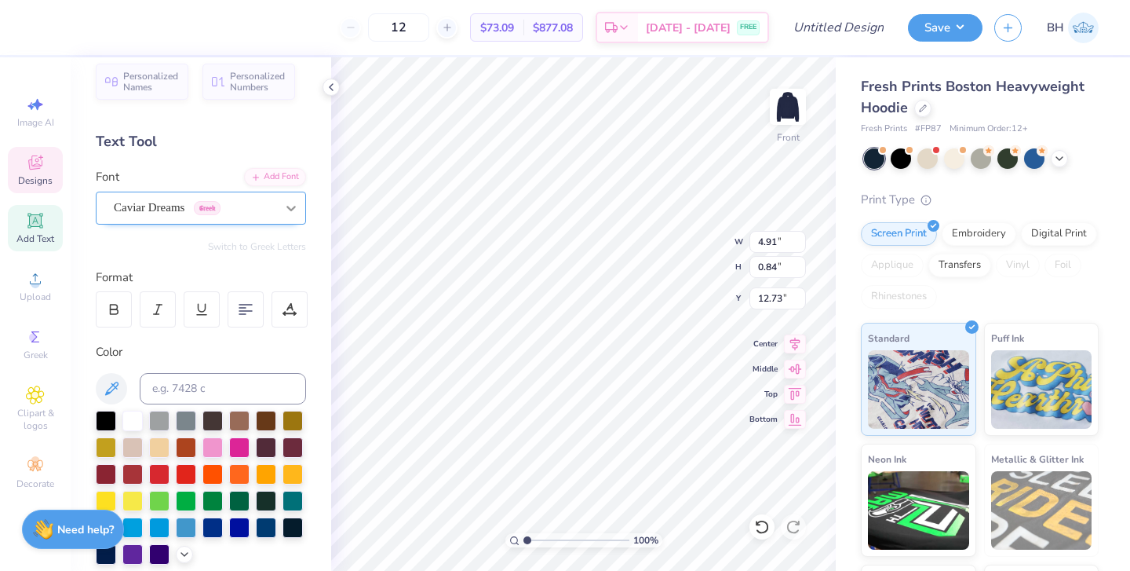
type input "5.34"
type input "0.92"
type input "12.66"
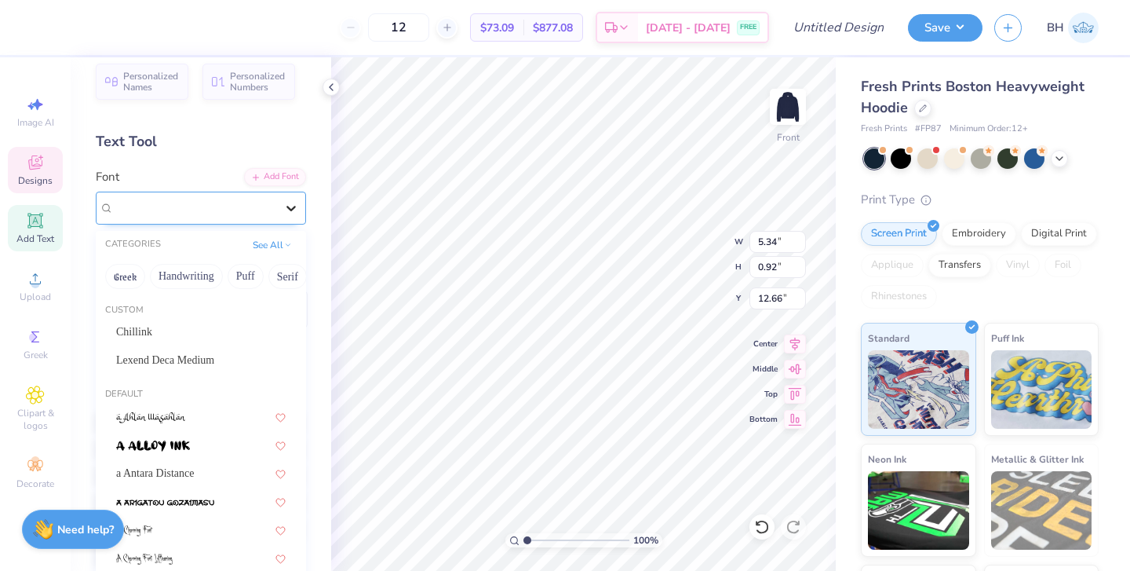
click at [294, 215] on div at bounding box center [291, 208] width 28 height 28
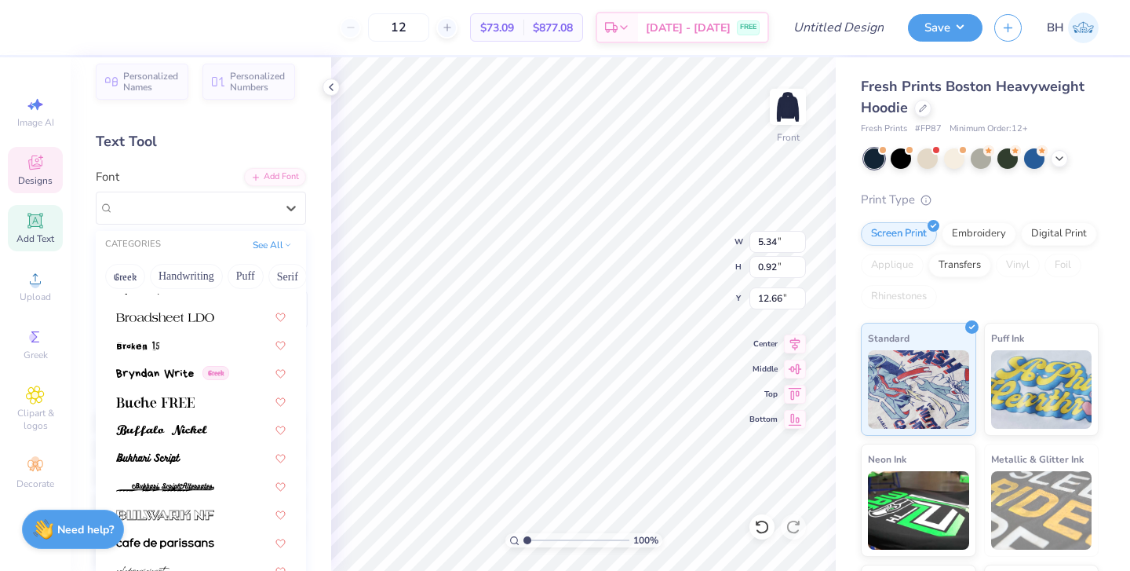
scroll to position [1432, 0]
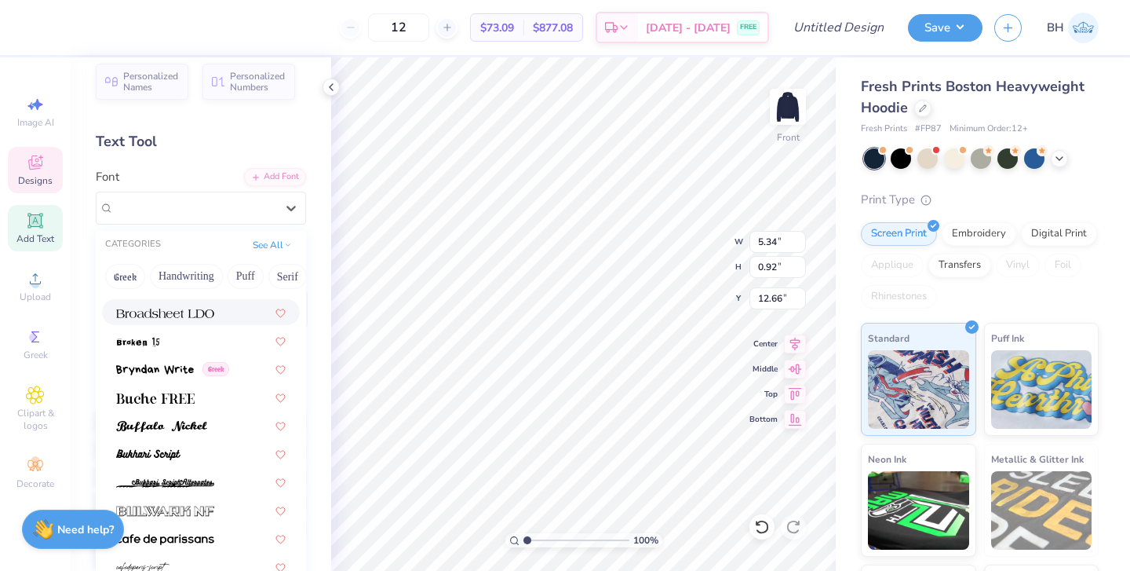
click at [233, 311] on div at bounding box center [201, 312] width 170 height 16
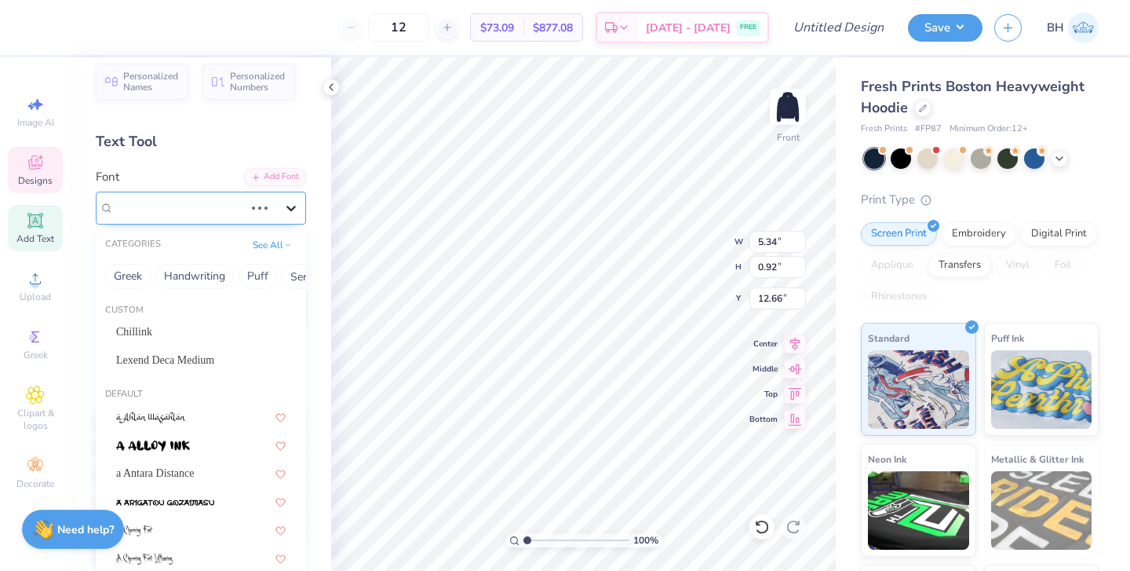
click at [290, 216] on div at bounding box center [291, 208] width 28 height 28
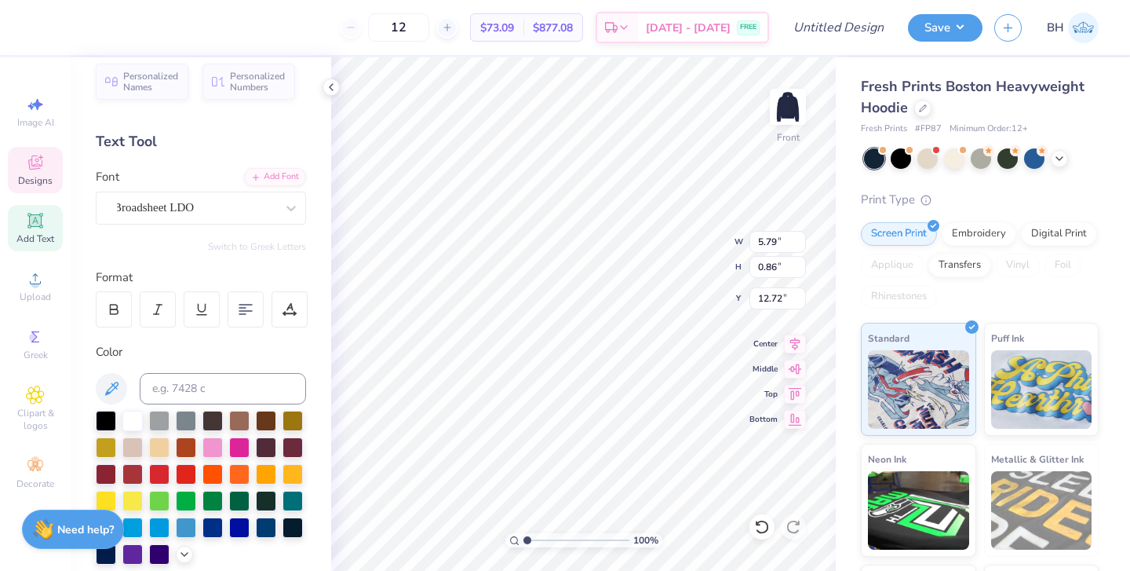
type input "12.07"
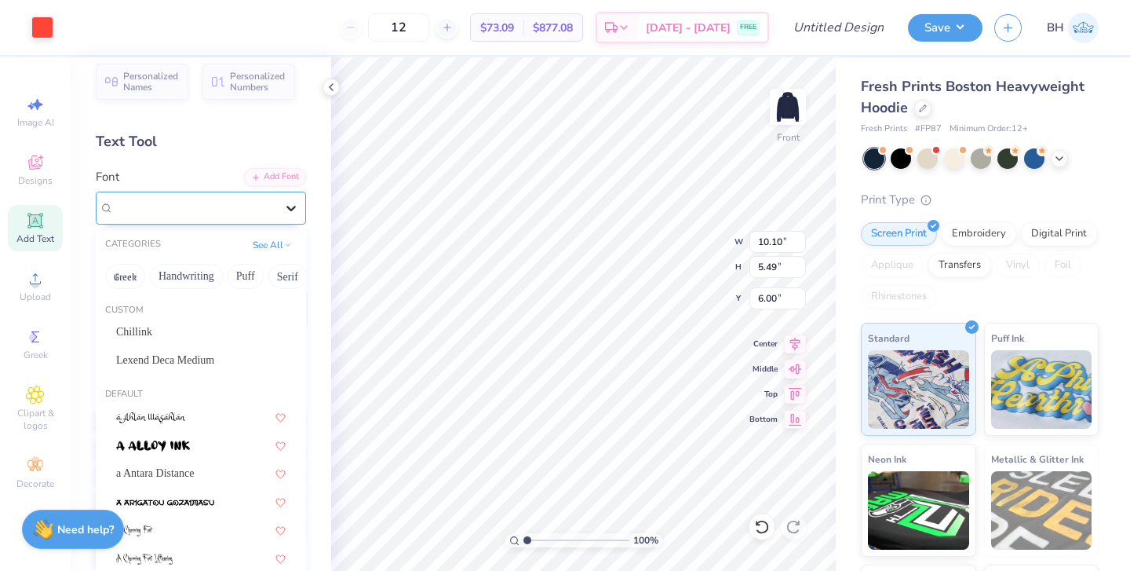
click at [285, 209] on icon at bounding box center [291, 208] width 16 height 16
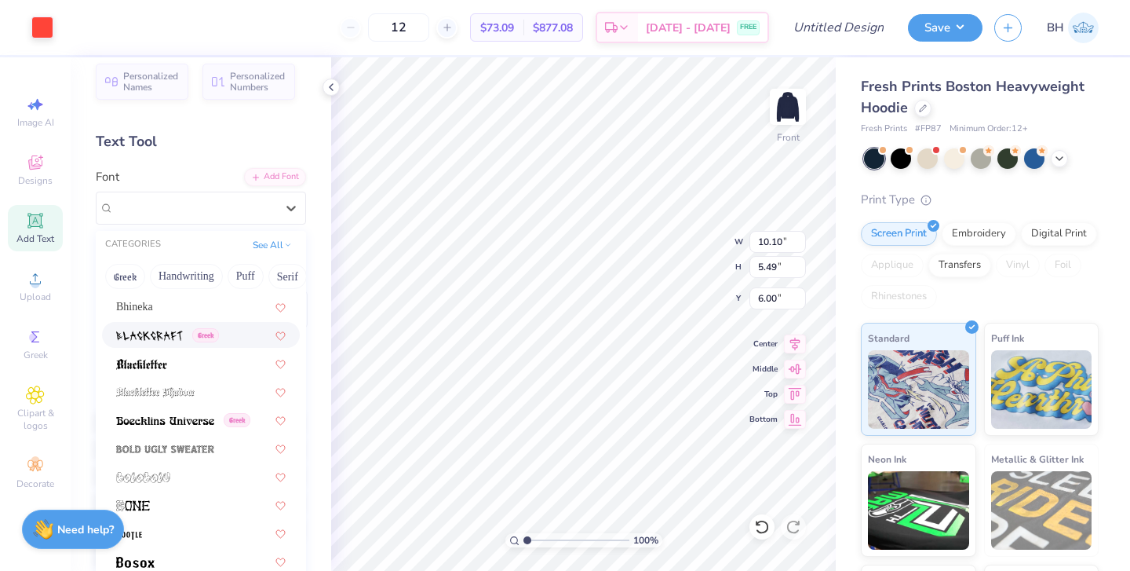
scroll to position [877, 0]
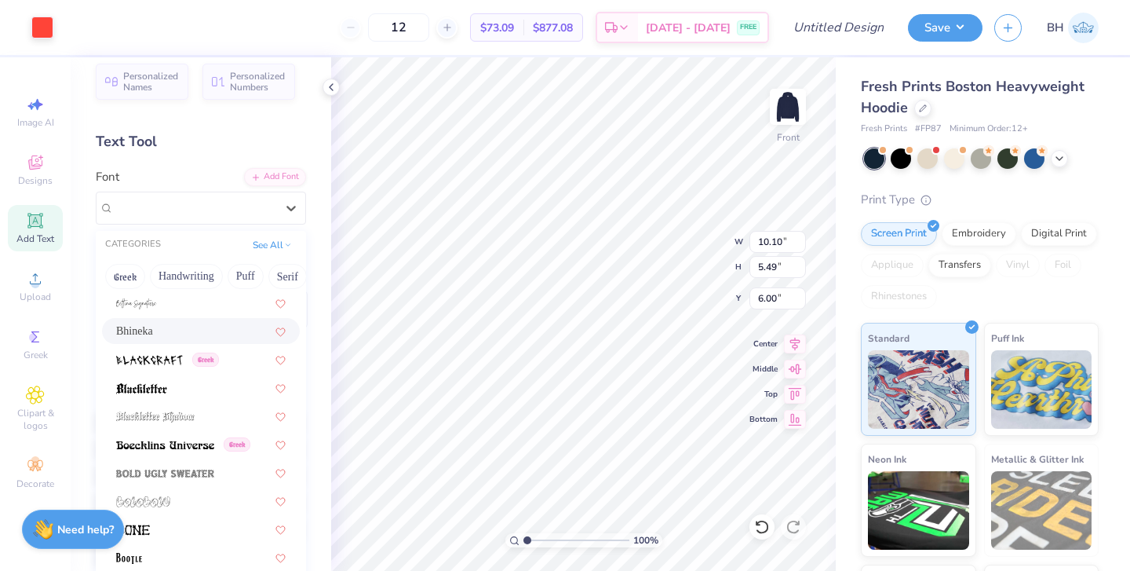
click at [179, 329] on div "Bhineka" at bounding box center [201, 331] width 170 height 16
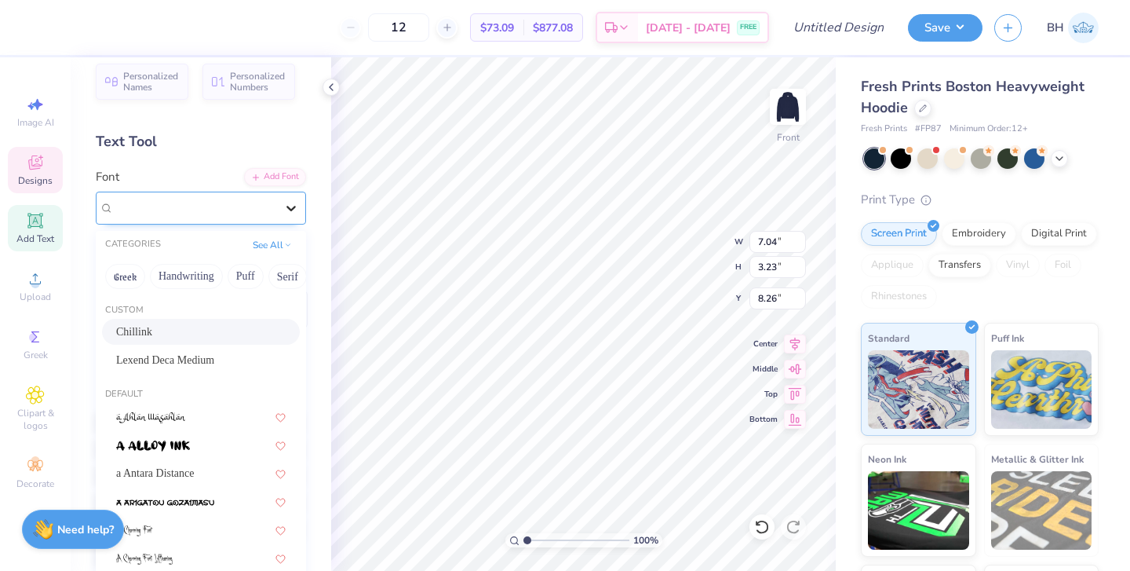
click at [292, 195] on div at bounding box center [291, 208] width 28 height 28
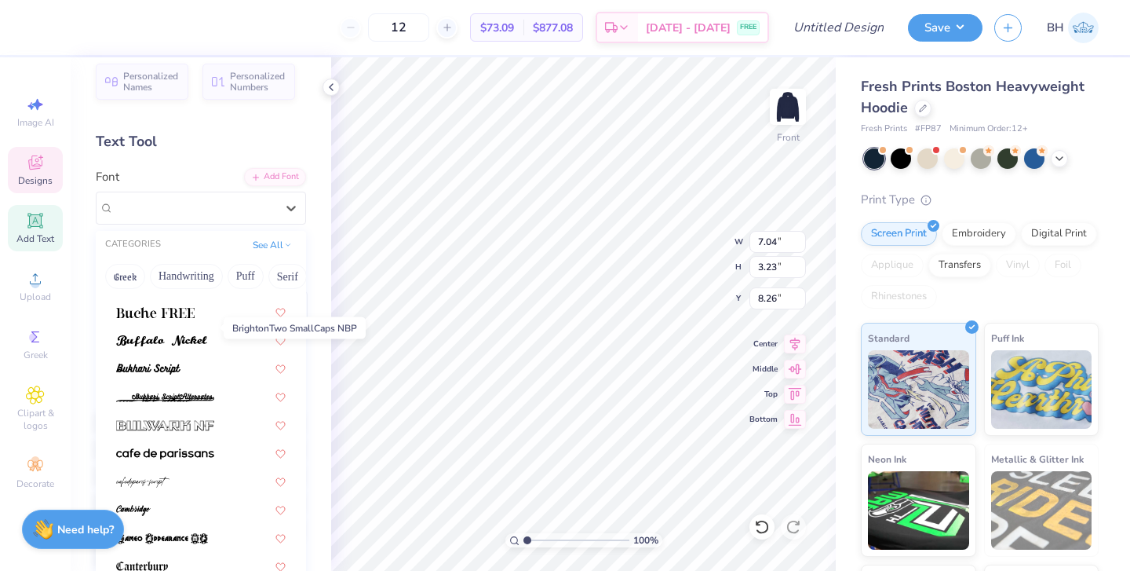
scroll to position [1538, 0]
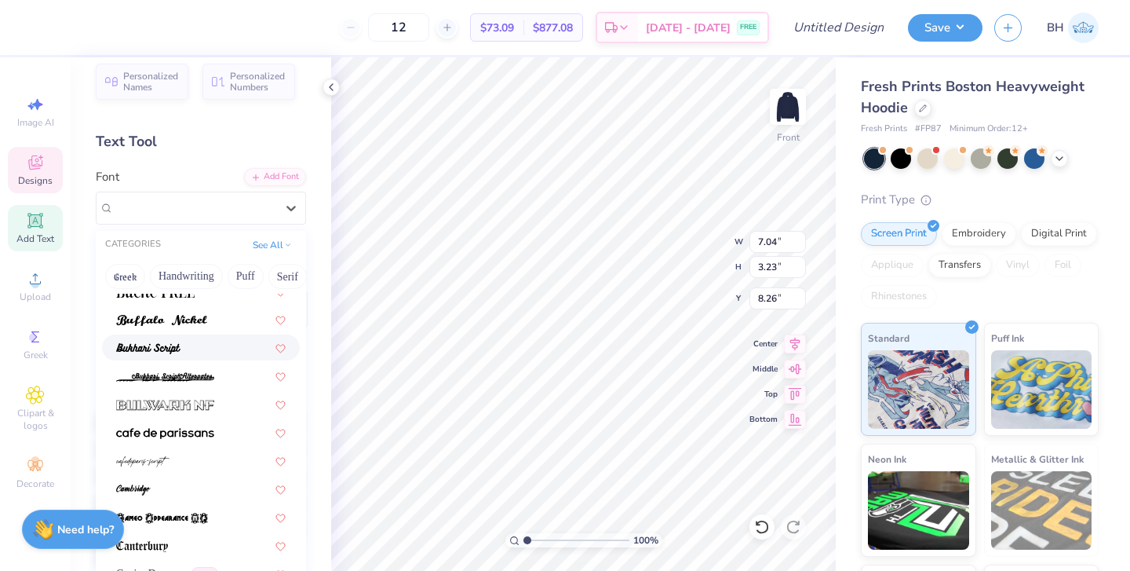
click at [197, 351] on div at bounding box center [201, 347] width 170 height 16
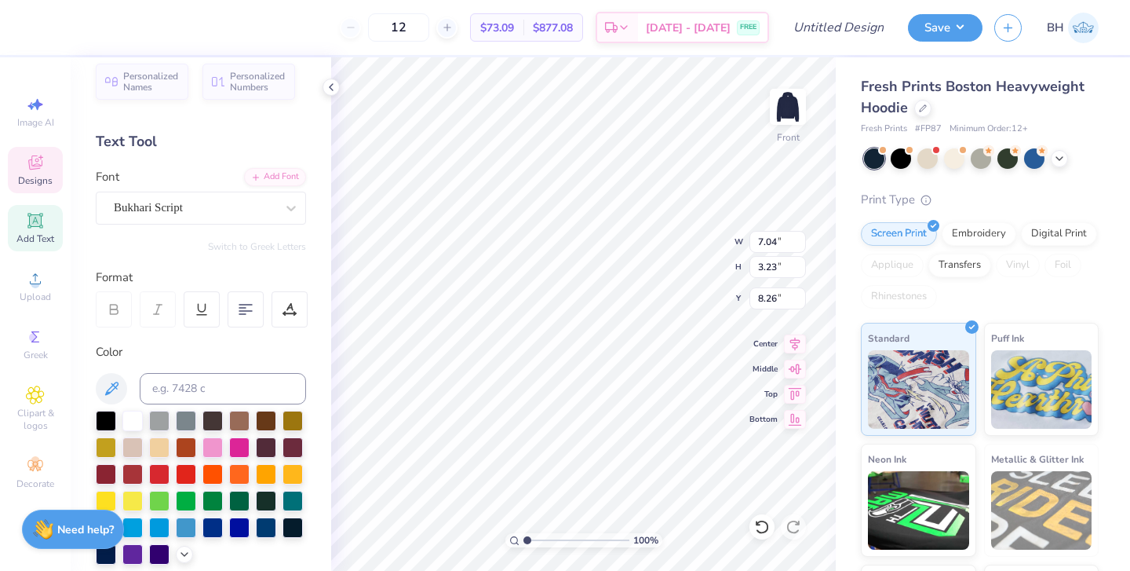
type input "8.24"
type input "3.56"
type input "8.09"
type input "7.67"
type input "3.09"
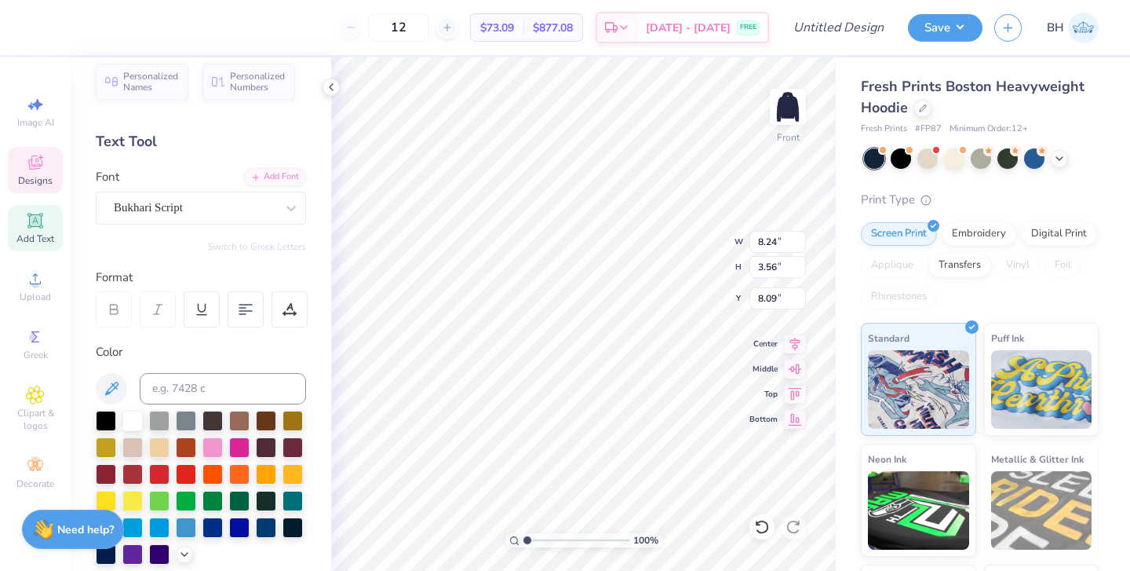
type input "6.00"
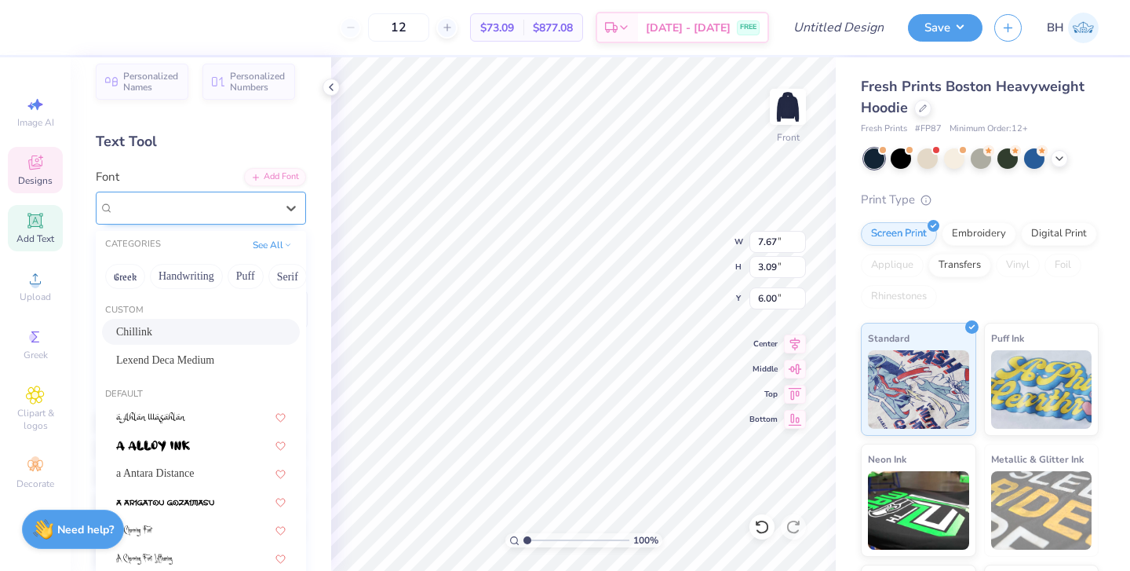
click at [271, 209] on div "Chillink" at bounding box center [194, 207] width 165 height 24
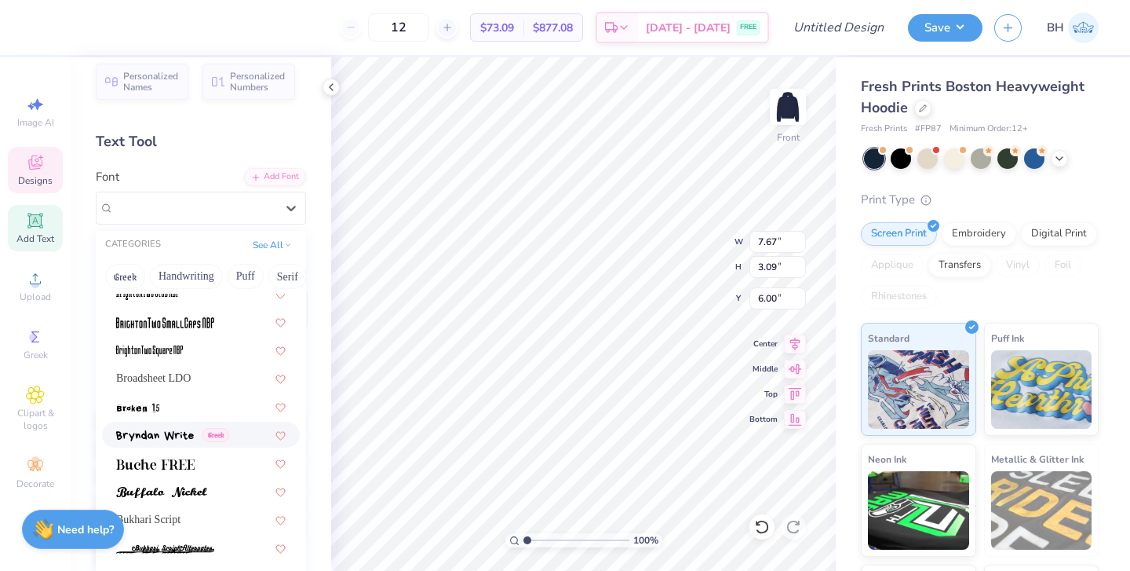
scroll to position [1378, 0]
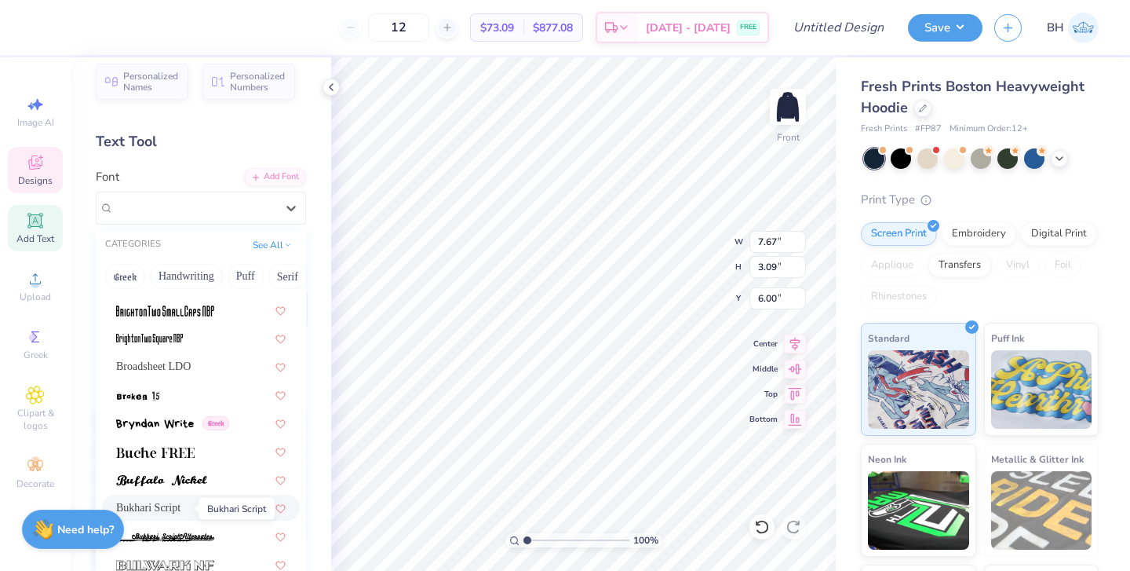
click at [165, 509] on span "Bukhari Script" at bounding box center [148, 507] width 64 height 16
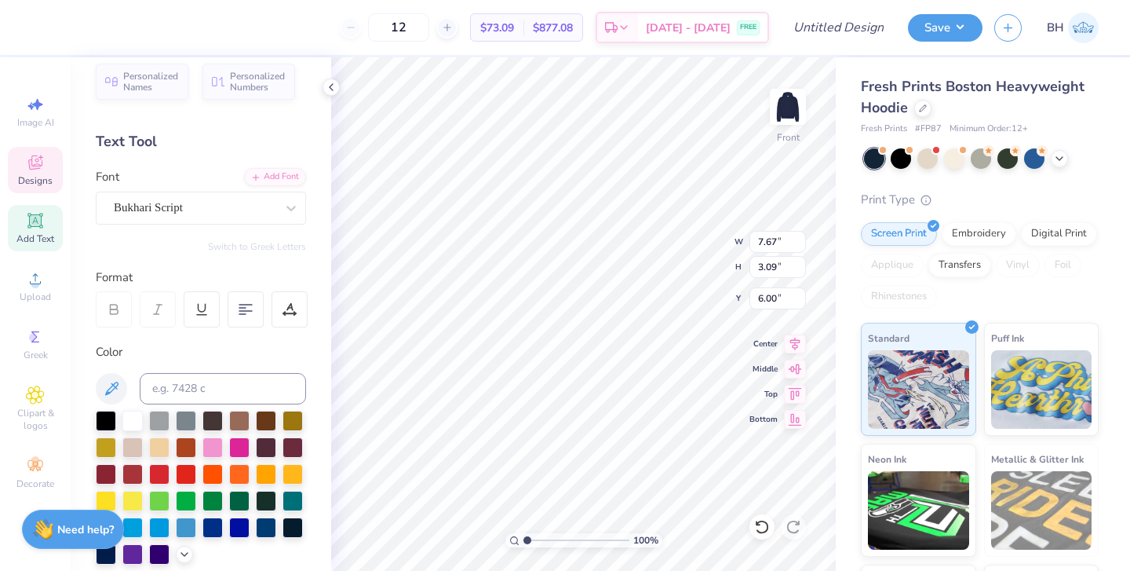
type input "8.67"
type input "3.56"
type input "5.76"
click at [696, 257] on div "100 % Front W 8.67 H 3.56 Y 5.76 Center Middle Top Bottom" at bounding box center [583, 313] width 505 height 513
type input "9.04"
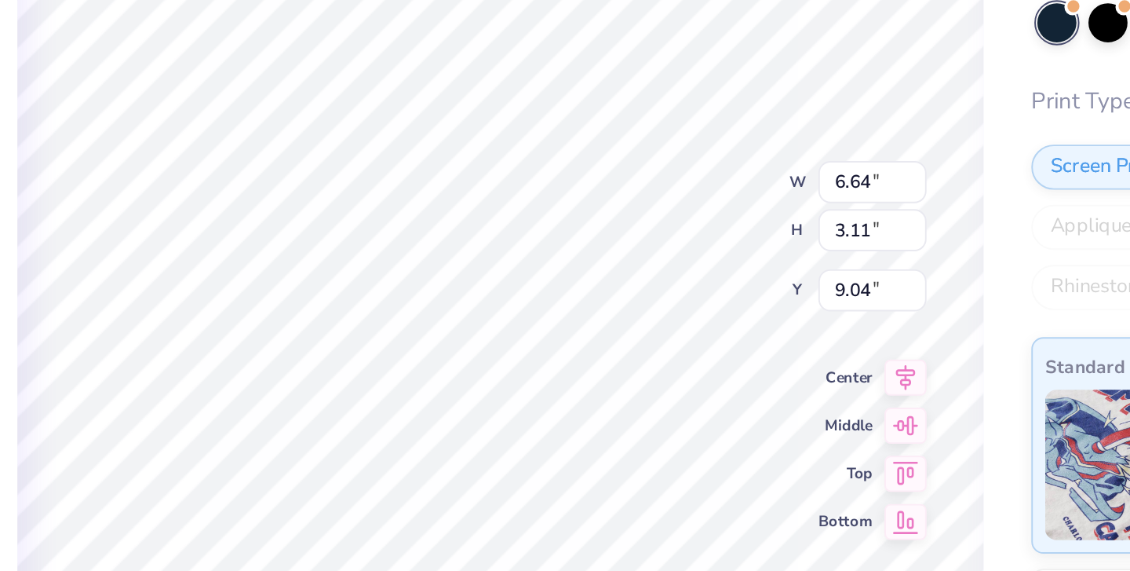
type input "8.67"
type input "3.56"
type input "5.76"
type input "2.31"
type input "2.68"
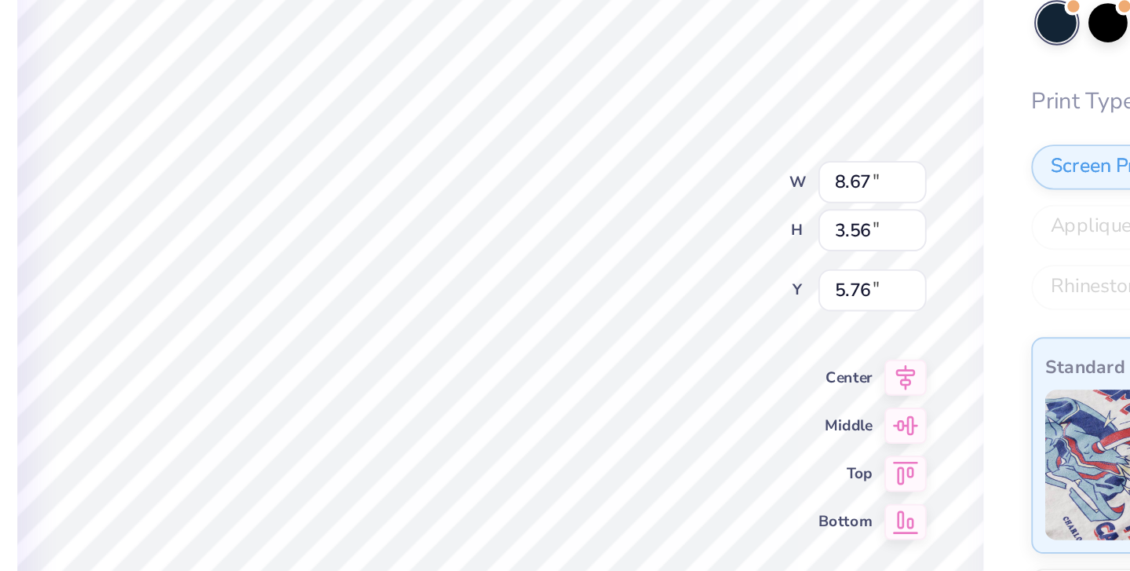
type input "9.32"
type input "6.07"
type input "2.96"
type input "9.59"
click at [356, 119] on div "100 % Front W 6.07 6.07 " H 2.96 2.96 " Y 9.59 9.04 " Center Middle Top Bottom" at bounding box center [583, 313] width 505 height 513
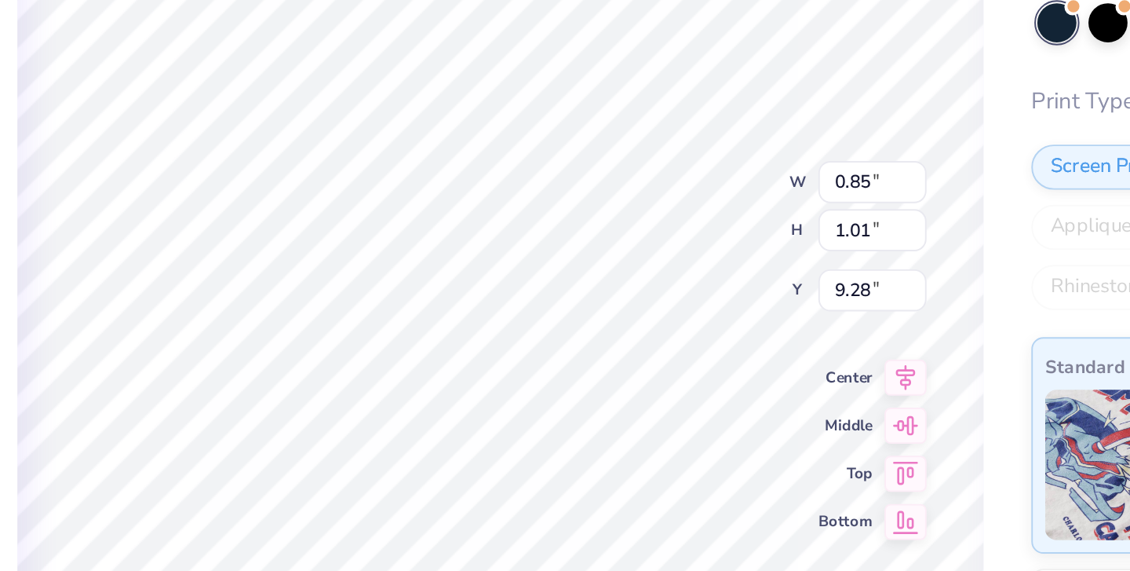
type input "9.37"
type input "8.02"
type input "7.62"
type input "3.29"
type input "8.29"
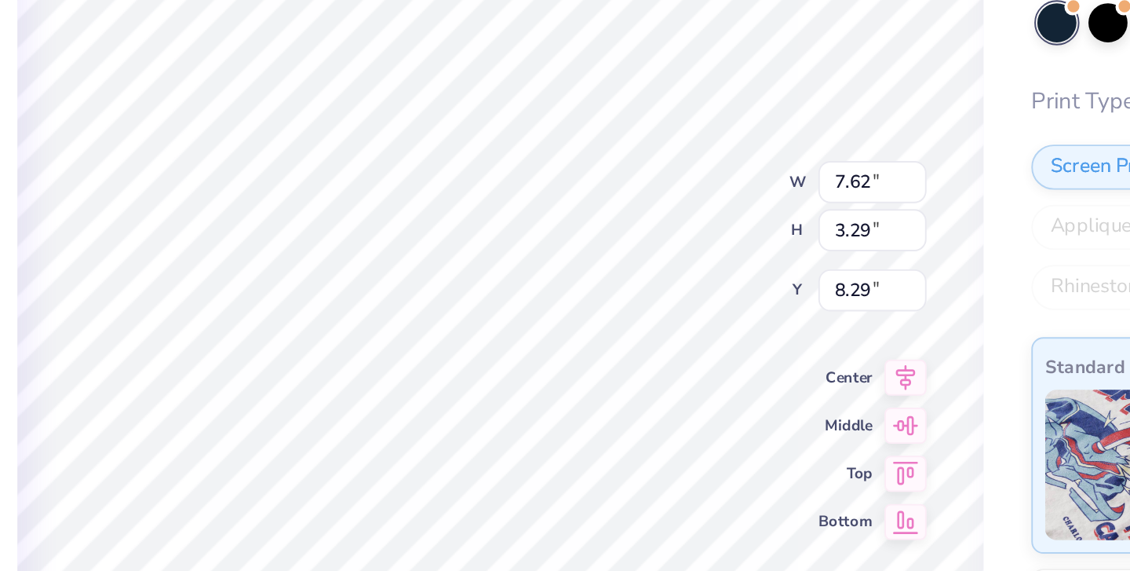
type input "8.67"
type input "3.56"
type input "5.76"
type input "7.55"
type input "3.10"
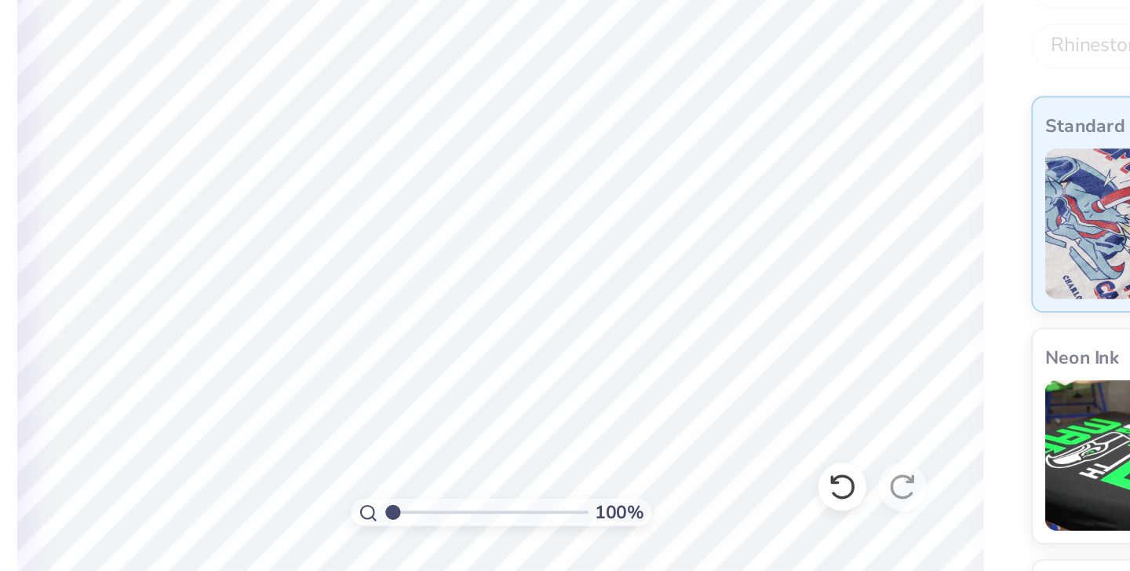
scroll to position [0, 0]
click at [505, 533] on div "100 %" at bounding box center [583, 540] width 157 height 14
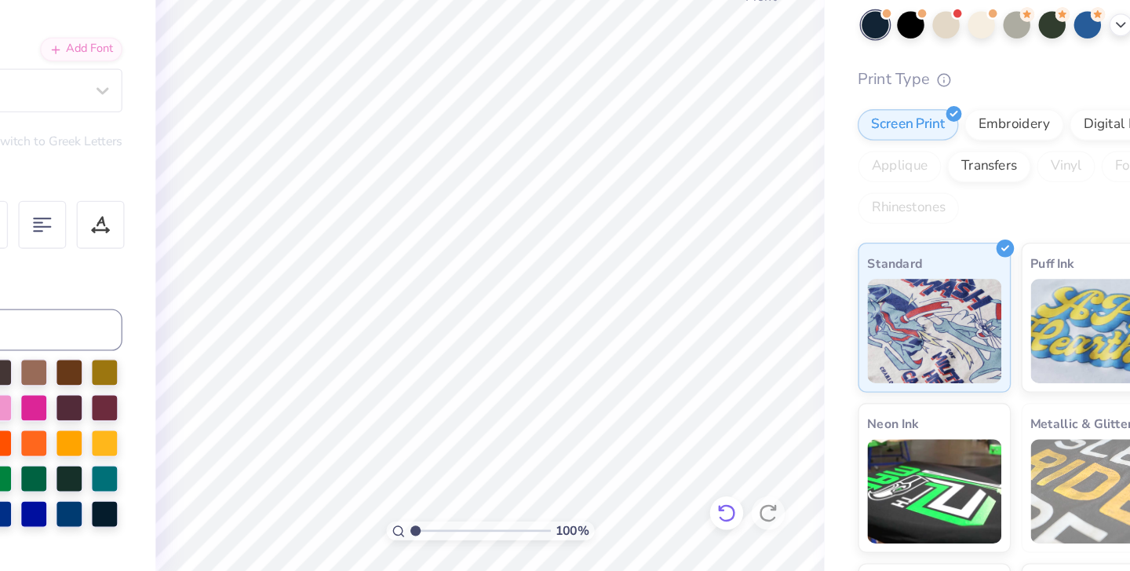
click at [757, 521] on icon at bounding box center [758, 522] width 3 height 3
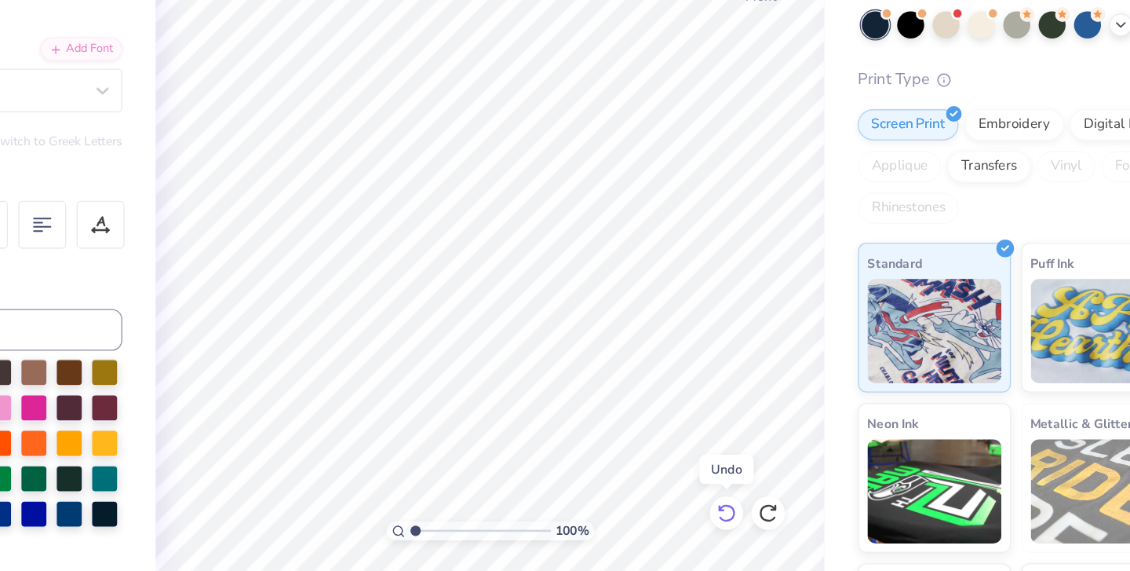
click at [757, 521] on icon at bounding box center [758, 522] width 3 height 3
click at [754, 519] on icon at bounding box center [762, 527] width 16 height 16
type input "6.87"
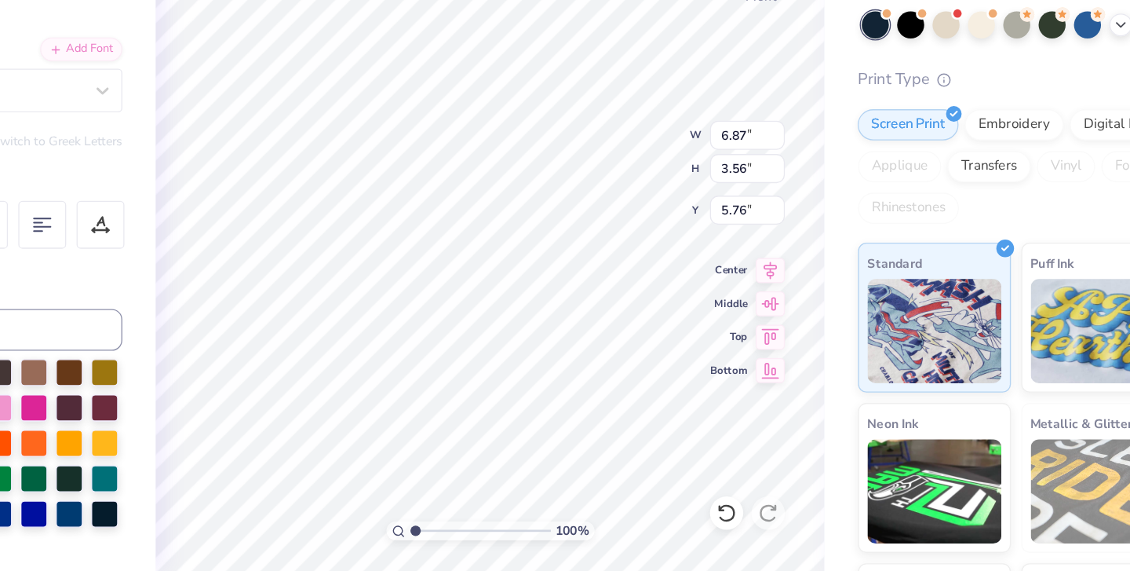
type input "2.82"
type input "6.51"
type input "8.24"
type input "3.56"
click at [754, 519] on icon at bounding box center [762, 527] width 16 height 16
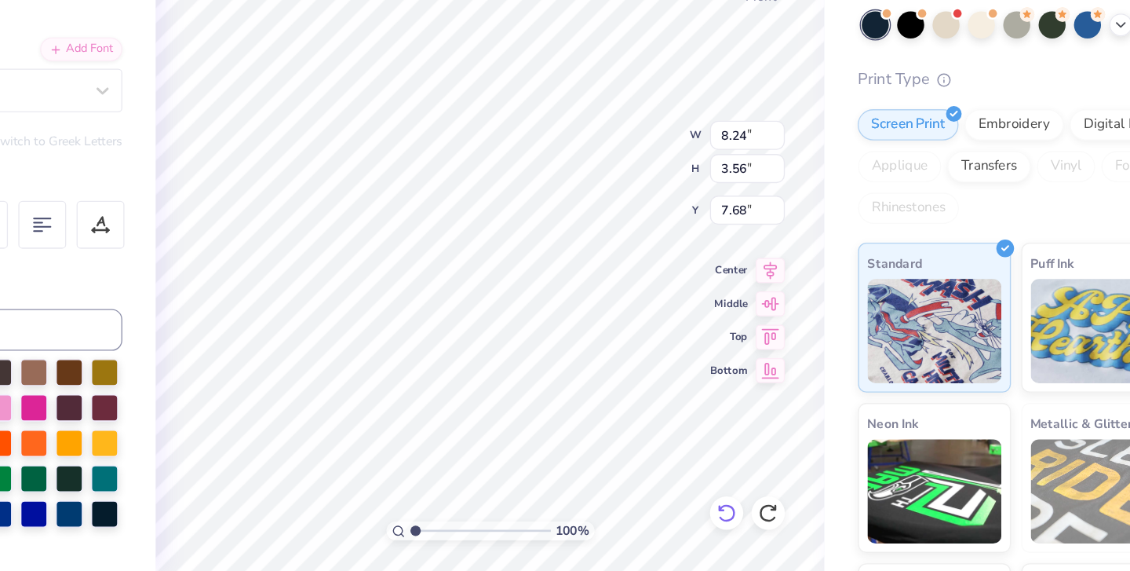
type input "8.09"
click at [754, 519] on icon at bounding box center [762, 527] width 16 height 16
